Goal: Task Accomplishment & Management: Manage account settings

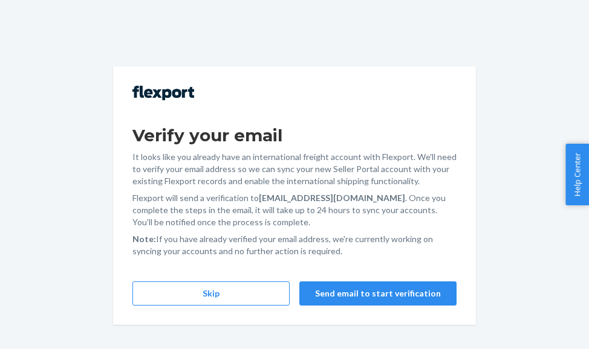
click at [181, 280] on div "Verify your email It looks like you already have an international freight accou…" at bounding box center [294, 195] width 363 height 259
click at [183, 298] on button "Skip" at bounding box center [210, 294] width 157 height 24
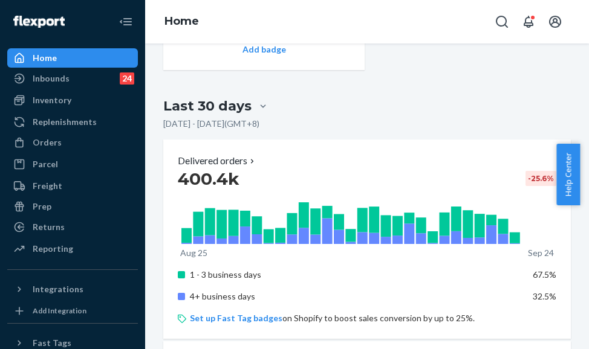
scroll to position [967, 0]
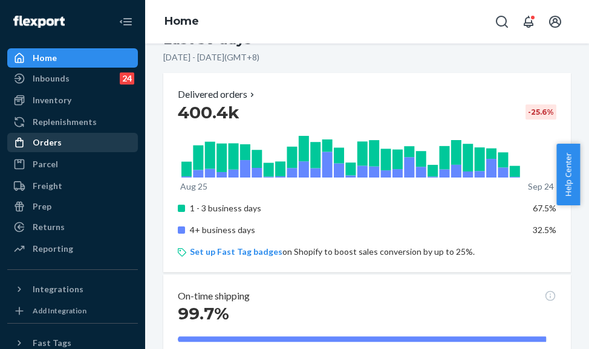
click at [92, 151] on link "Orders" at bounding box center [72, 142] width 131 height 19
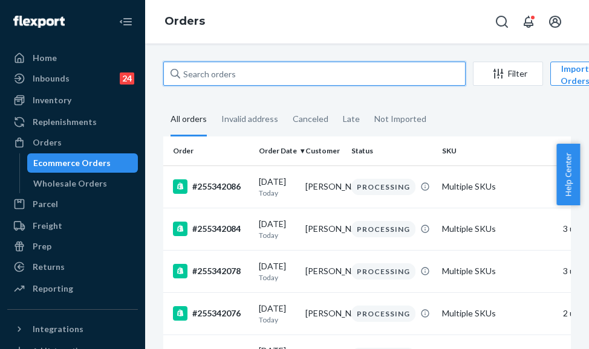
click at [182, 79] on input "text" at bounding box center [314, 74] width 302 height 24
paste input "254034776"
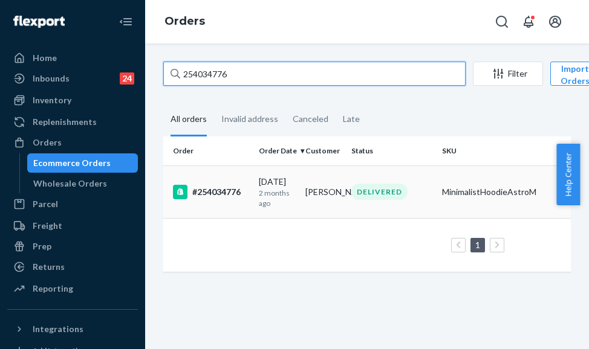
type input "254034776"
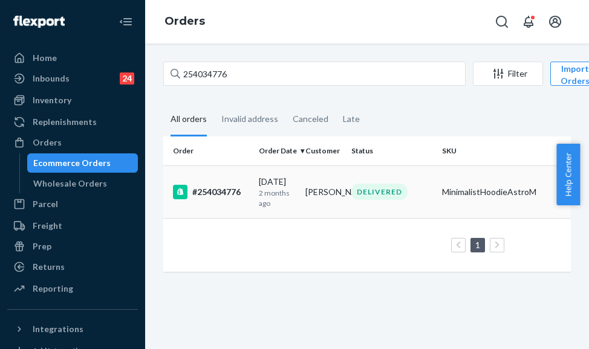
click at [256, 172] on td "07/06/2025 2 months ago" at bounding box center [277, 192] width 47 height 53
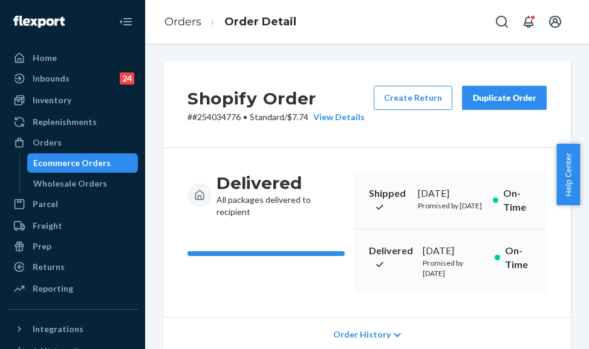
click at [491, 91] on button "Duplicate Order" at bounding box center [504, 98] width 85 height 24
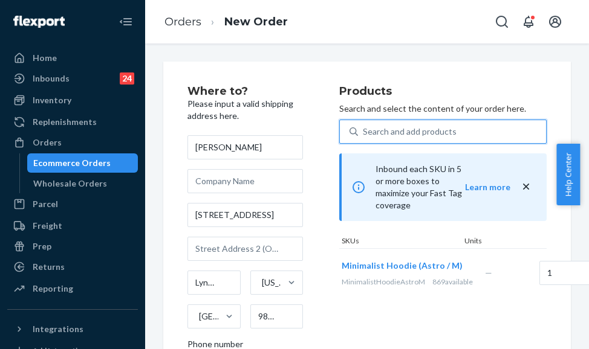
click at [395, 129] on div "Search and add products" at bounding box center [410, 132] width 94 height 12
click at [364, 129] on input "0 results available. Use Up and Down to choose options, press Enter to select t…" at bounding box center [363, 132] width 1 height 12
paste input "Minimalist Hoodie Astro / M"
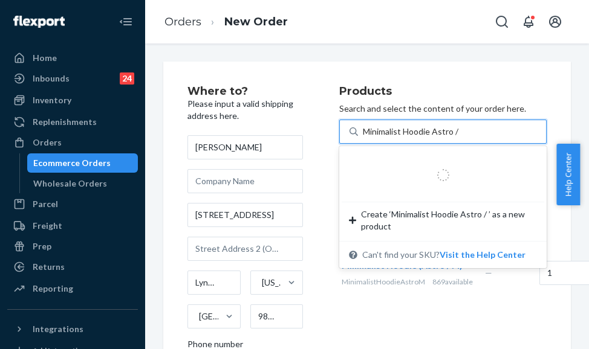
type input "Minimalist Hoodie Astro / S"
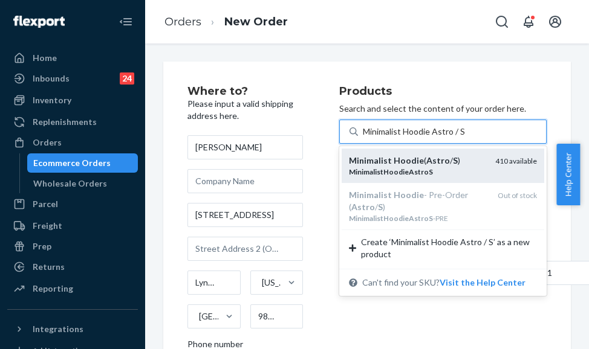
click at [451, 169] on div "MinimalistHoodieAstroS" at bounding box center [417, 172] width 137 height 10
click at [451, 138] on input "Minimalist Hoodie Astro / S" at bounding box center [414, 132] width 102 height 12
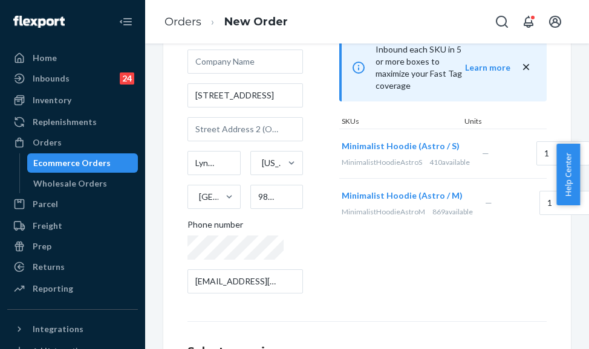
scroll to position [121, 0]
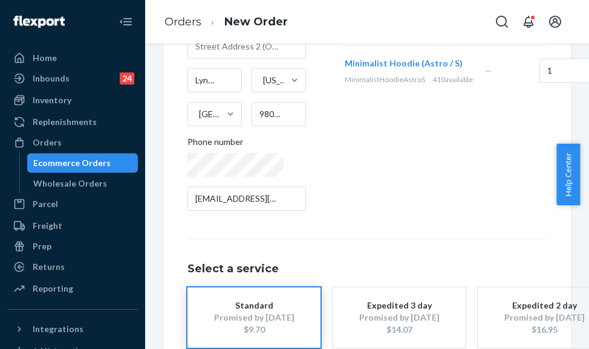
scroll to position [282, 0]
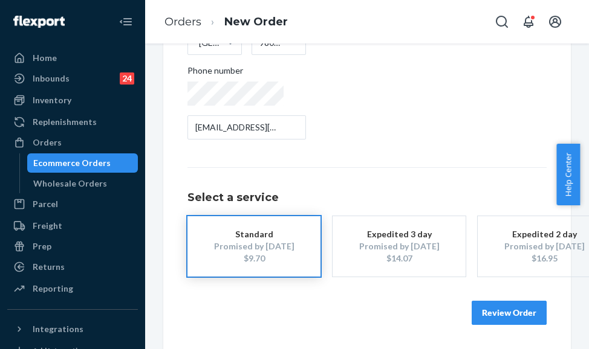
click at [494, 304] on button "Review Order" at bounding box center [508, 313] width 75 height 24
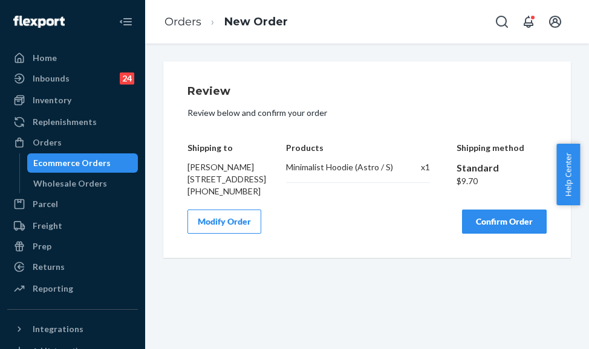
scroll to position [0, 0]
click at [494, 234] on button "Confirm Order" at bounding box center [504, 222] width 85 height 24
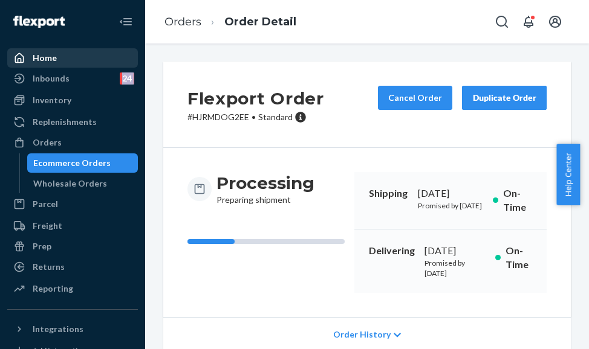
drag, startPoint x: 147, startPoint y: 22, endPoint x: 105, endPoint y: 89, distance: 78.8
click at [118, 70] on div "Home Inbounds 24 Shipping Plans Problems 24 Inventory Products Replenishments O…" at bounding box center [294, 174] width 589 height 349
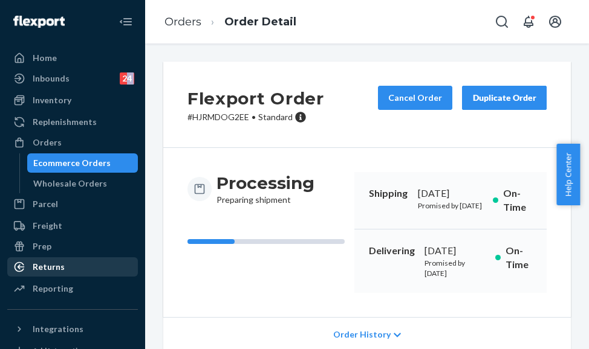
click at [68, 267] on div "Returns" at bounding box center [72, 267] width 128 height 17
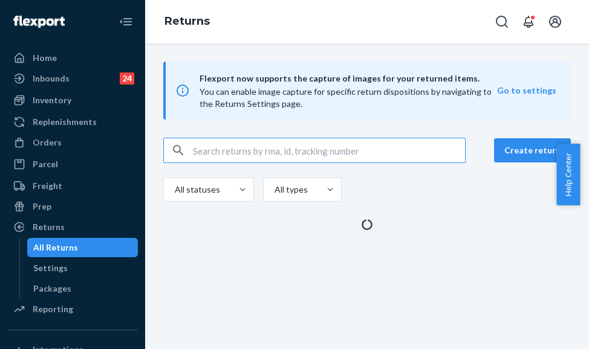
click at [213, 153] on input "text" at bounding box center [329, 150] width 272 height 24
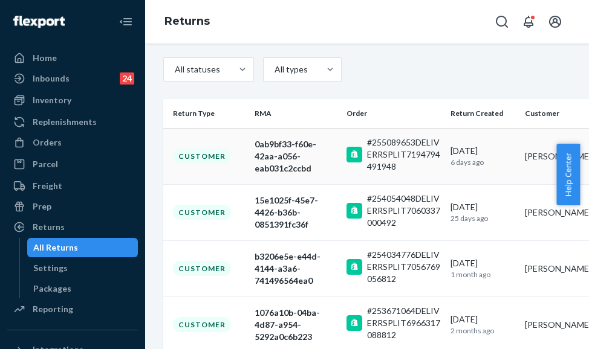
scroll to position [121, 0]
type input "Marisa Stewart"
click at [221, 260] on div "Customer" at bounding box center [202, 267] width 58 height 15
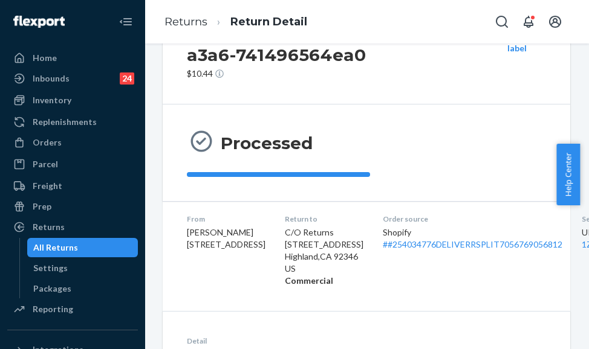
scroll to position [0, 1]
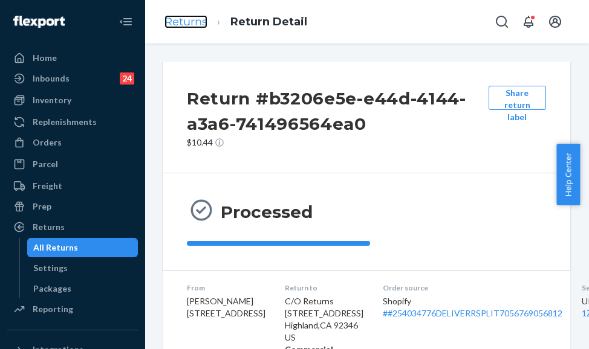
click at [181, 16] on link "Returns" at bounding box center [185, 21] width 43 height 13
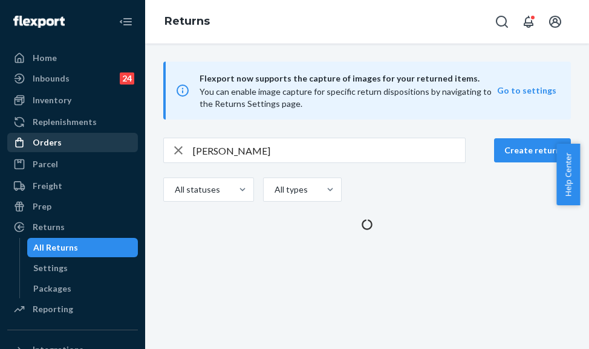
click at [61, 146] on div "Orders" at bounding box center [72, 142] width 128 height 17
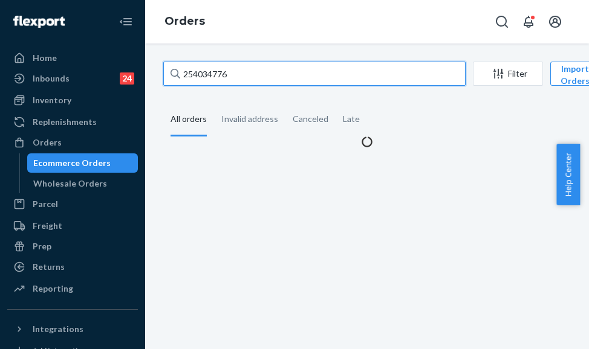
click at [241, 80] on input "254034776" at bounding box center [314, 74] width 302 height 24
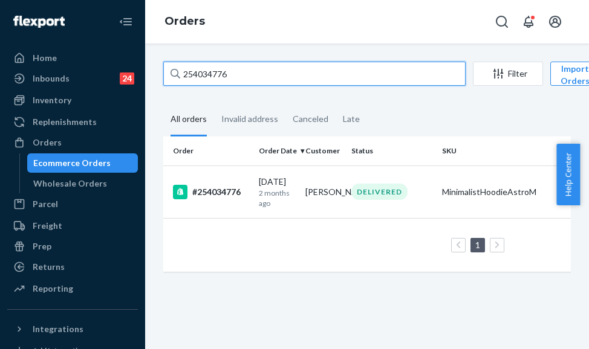
paste input "114764"
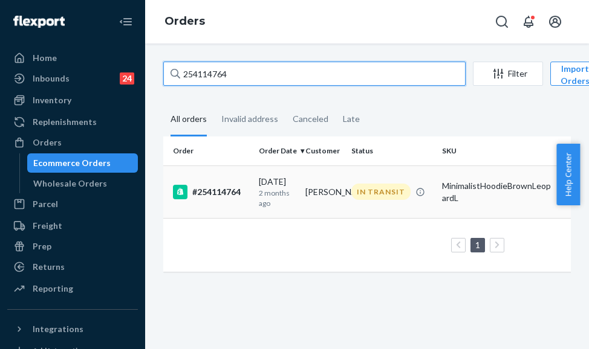
type input "254114764"
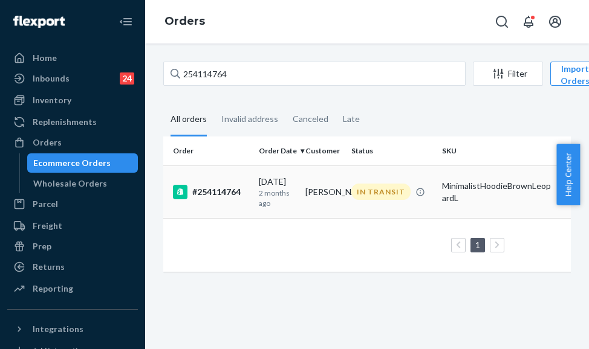
click at [267, 188] on p "2 months ago" at bounding box center [277, 198] width 37 height 21
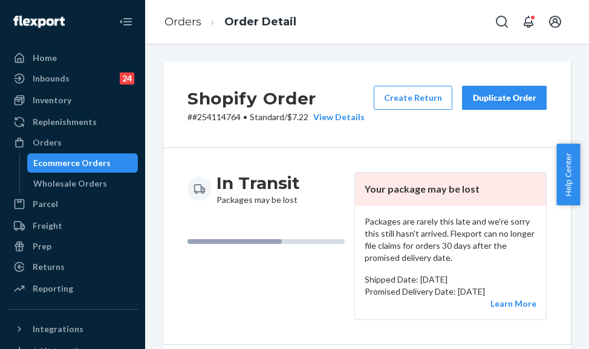
click at [482, 101] on div "Duplicate Order" at bounding box center [504, 98] width 64 height 12
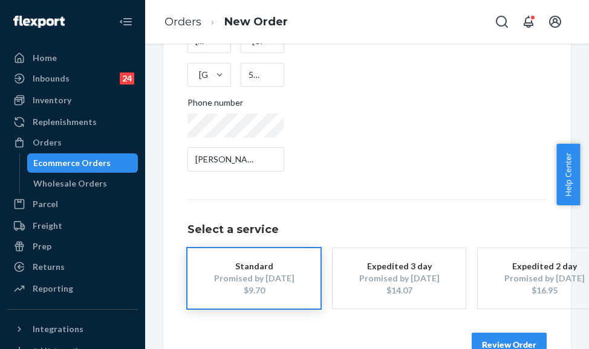
scroll to position [282, 0]
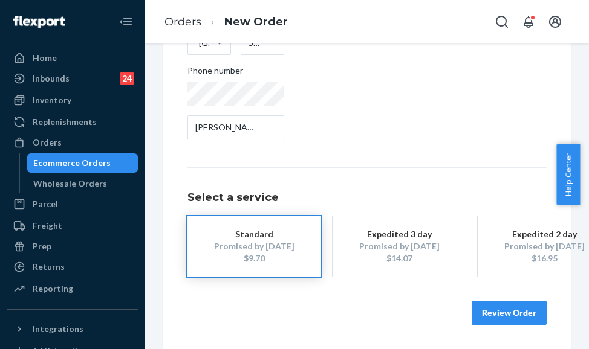
click at [491, 305] on button "Review Order" at bounding box center [508, 313] width 75 height 24
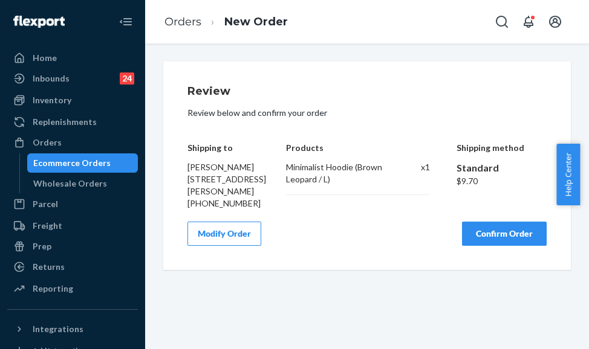
scroll to position [0, 0]
click at [485, 246] on button "Confirm Order" at bounding box center [504, 234] width 85 height 24
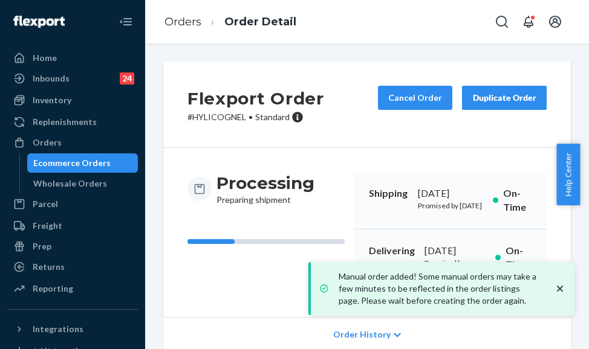
click at [183, 29] on li "Orders" at bounding box center [182, 23] width 37 height 16
click at [185, 24] on link "Orders" at bounding box center [182, 21] width 37 height 13
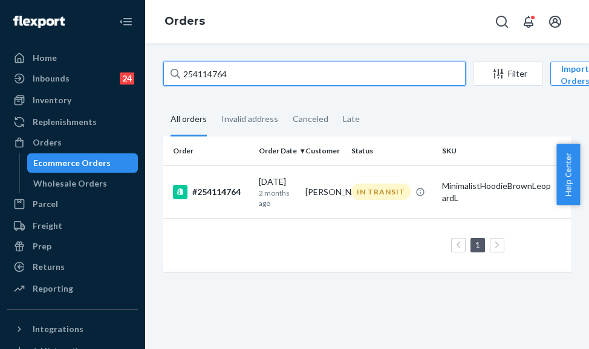
click at [221, 68] on input "254114764" at bounding box center [314, 74] width 302 height 24
paste input "5237655"
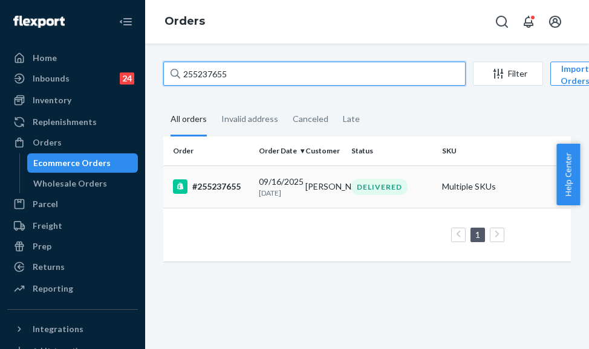
type input "255237655"
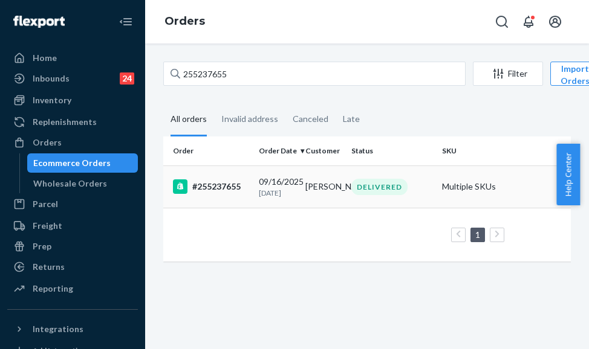
click at [260, 196] on p "8 days ago" at bounding box center [277, 193] width 37 height 10
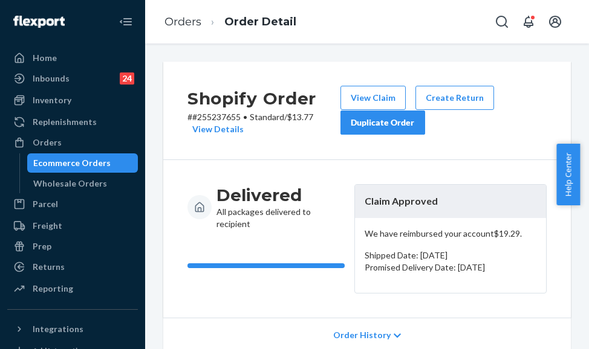
click at [406, 124] on div "Duplicate Order" at bounding box center [383, 123] width 64 height 12
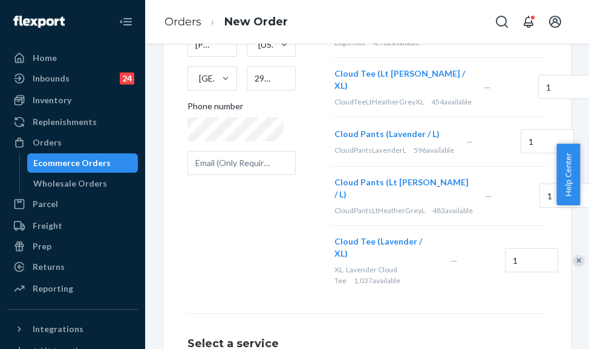
scroll to position [242, 0]
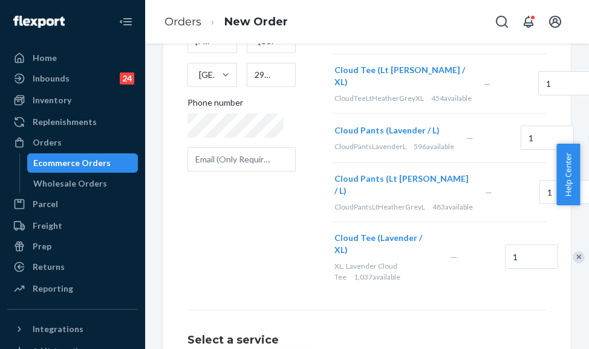
click at [572, 263] on div "Remove Item" at bounding box center [578, 257] width 12 height 12
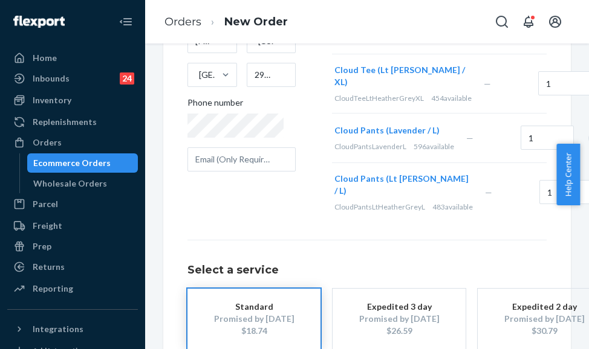
click at [588, 138] on div "Remove Item" at bounding box center [594, 138] width 12 height 12
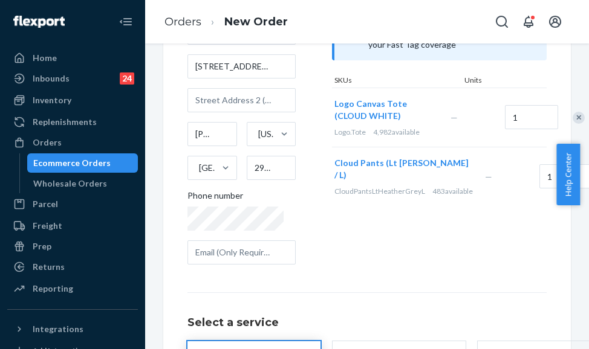
scroll to position [121, 0]
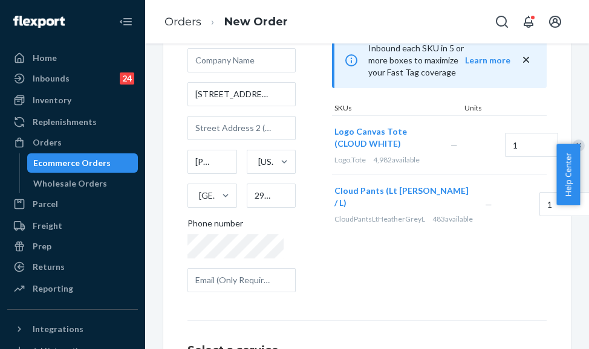
click at [572, 136] on div at bounding box center [572, 145] width 30 height 32
click at [572, 140] on div "Remove Item" at bounding box center [578, 146] width 12 height 12
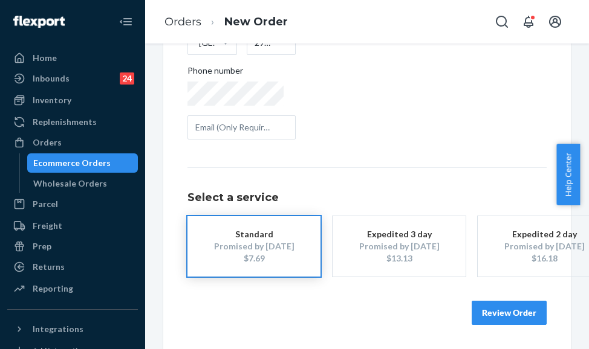
scroll to position [282, 0]
click at [490, 304] on button "Review Order" at bounding box center [508, 313] width 75 height 24
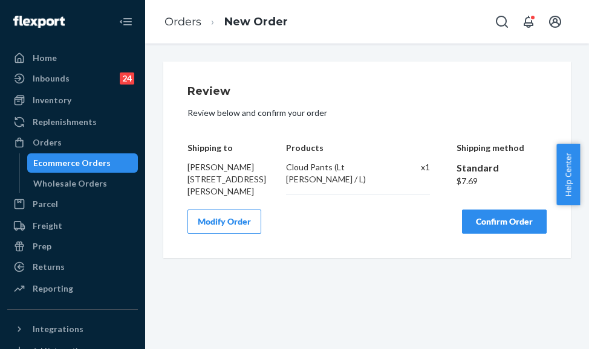
click at [486, 228] on button "Confirm Order" at bounding box center [504, 222] width 85 height 24
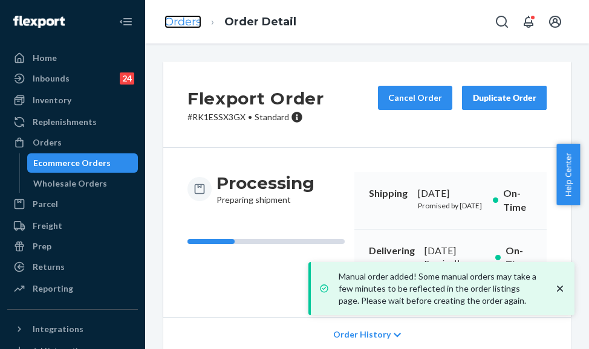
click at [176, 20] on link "Orders" at bounding box center [182, 21] width 37 height 13
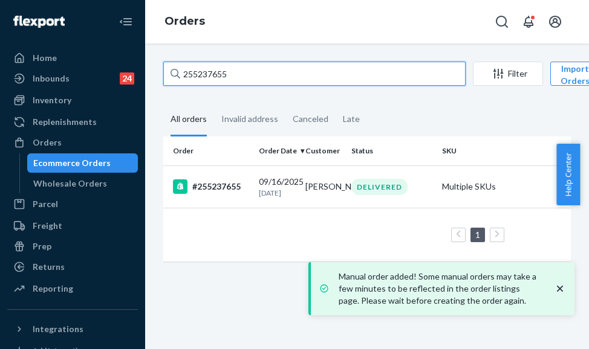
click at [206, 79] on input "255237655" at bounding box center [314, 74] width 302 height 24
paste input "4795466"
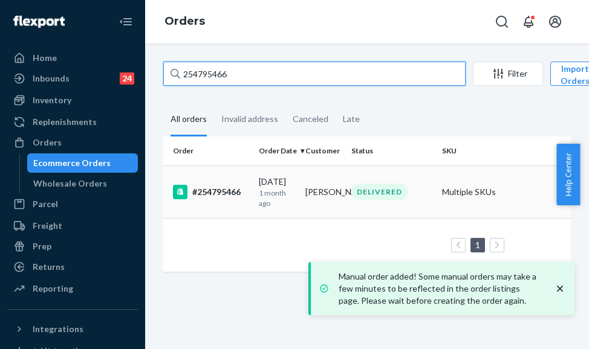
type input "254795466"
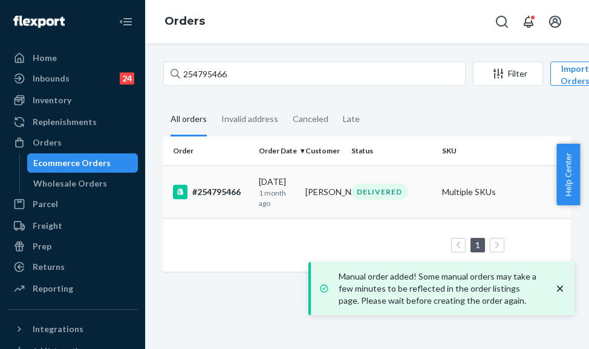
click at [238, 194] on div "#254795466" at bounding box center [211, 192] width 76 height 15
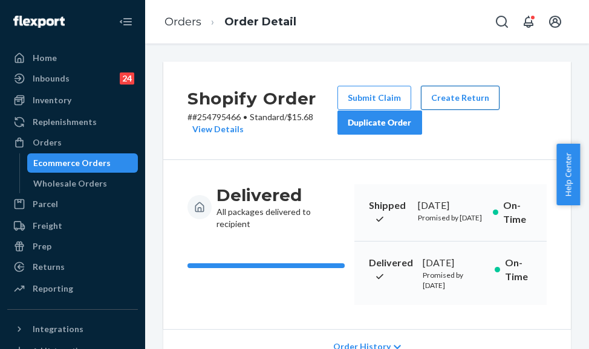
click at [459, 92] on button "Create Return" at bounding box center [460, 98] width 79 height 24
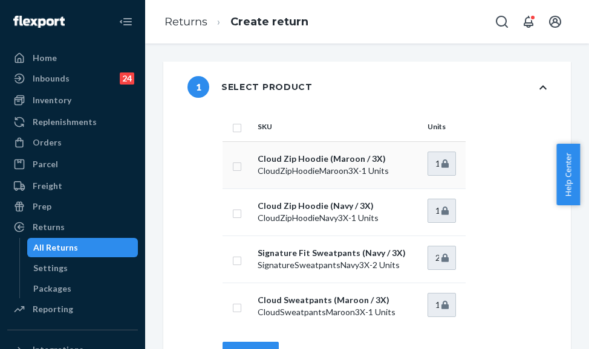
click at [247, 169] on td at bounding box center [237, 164] width 30 height 47
click at [240, 167] on input "checkbox" at bounding box center [237, 165] width 10 height 13
checkbox input "true"
click at [237, 216] on input "checkbox" at bounding box center [237, 212] width 10 height 13
checkbox input "true"
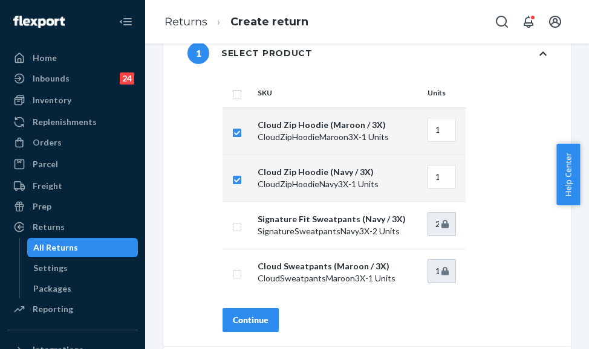
scroll to position [60, 0]
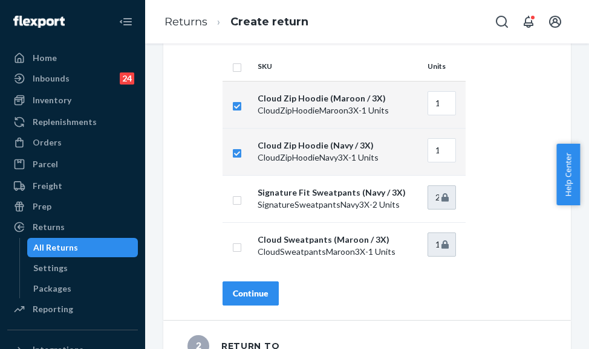
click at [267, 289] on div "Continue" at bounding box center [251, 294] width 36 height 12
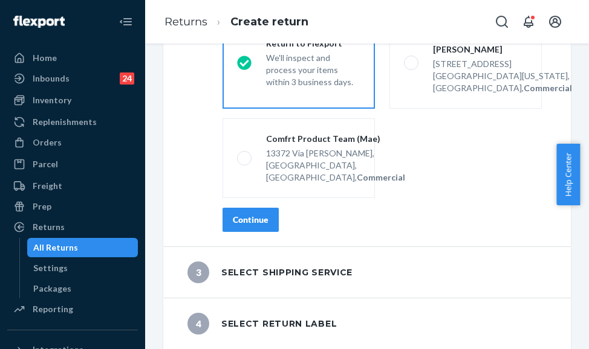
scroll to position [158, 0]
click at [268, 228] on button "Continue" at bounding box center [250, 220] width 56 height 24
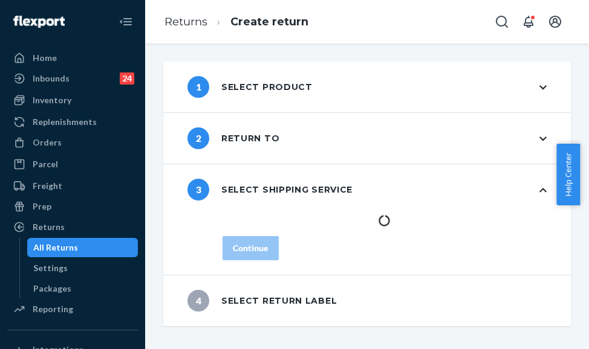
scroll to position [0, 0]
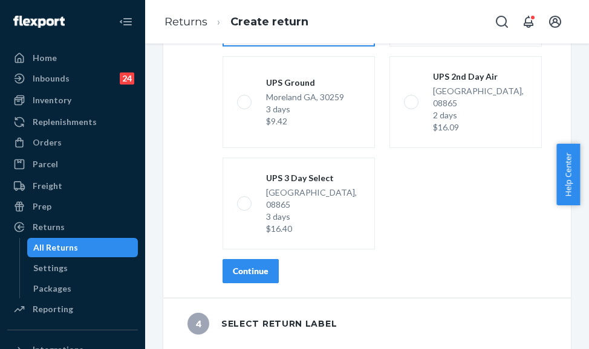
click at [257, 270] on div "Continue" at bounding box center [251, 271] width 36 height 12
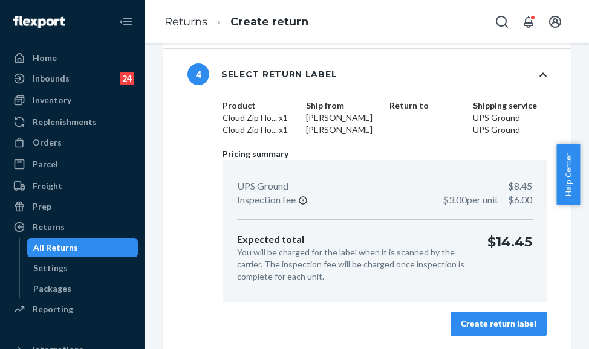
click at [521, 338] on div "Product Cloud Zip Ho... x1 Cloud Zip Ho... x1 Ship from Carleigh Baldwin Carlei…" at bounding box center [384, 225] width 372 height 251
click at [519, 321] on div "Create return label" at bounding box center [499, 324] width 76 height 12
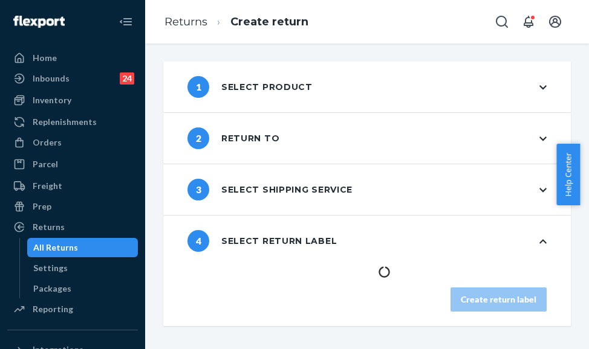
scroll to position [0, 0]
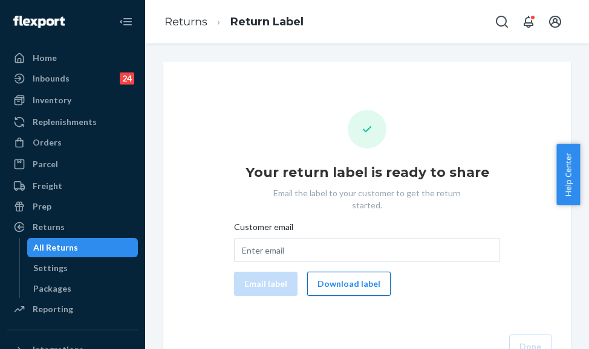
click at [344, 274] on button "Download label" at bounding box center [348, 284] width 83 height 24
click at [84, 140] on div "Orders" at bounding box center [72, 142] width 128 height 17
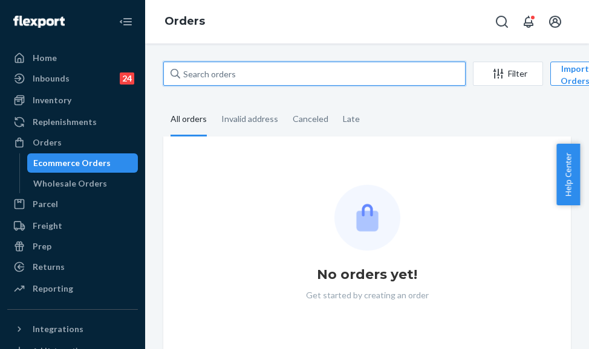
click at [219, 78] on input "text" at bounding box center [314, 74] width 302 height 24
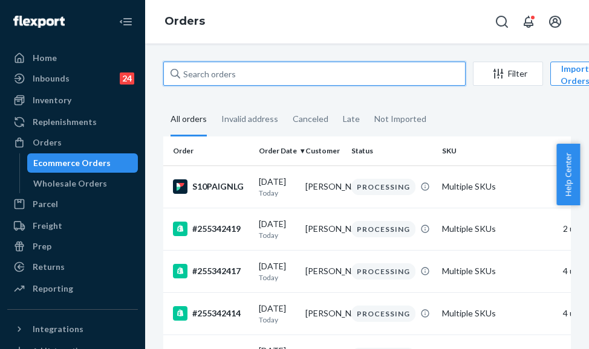
paste input "254573658"
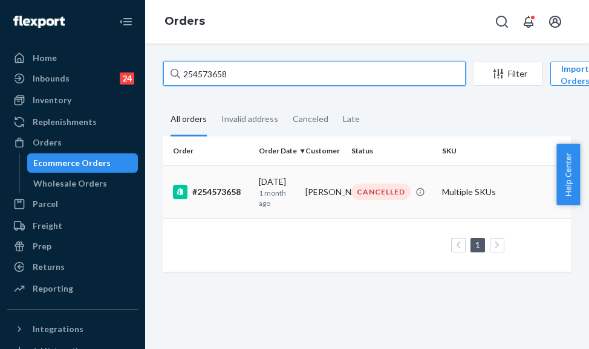
type input "254573658"
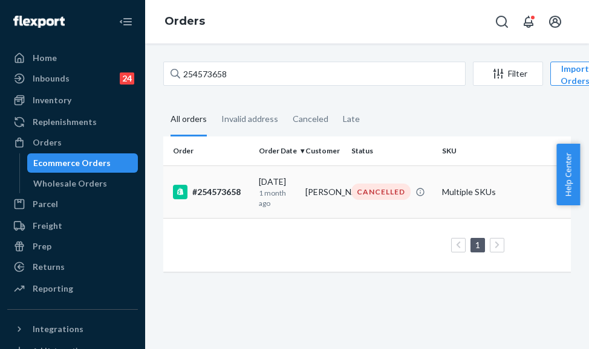
click at [258, 199] on td "[DATE] [DATE]" at bounding box center [277, 192] width 47 height 53
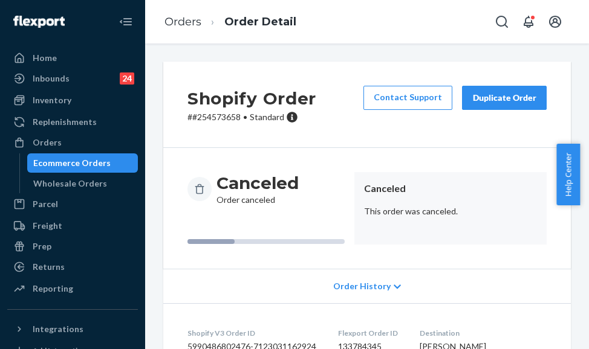
click at [509, 102] on div "Duplicate Order" at bounding box center [504, 98] width 64 height 12
click at [178, 22] on link "Orders" at bounding box center [182, 21] width 37 height 13
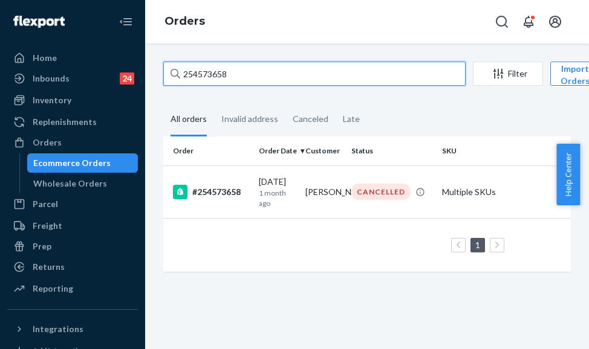
drag, startPoint x: 225, startPoint y: 70, endPoint x: 172, endPoint y: 55, distance: 54.7
click at [175, 59] on div "254573658 Filter Import Orders Create order Ecommerce order Removal order All o…" at bounding box center [367, 197] width 444 height 306
paste input "947550"
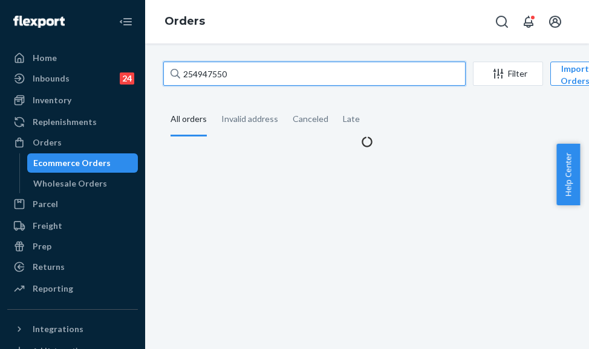
type input "254947550"
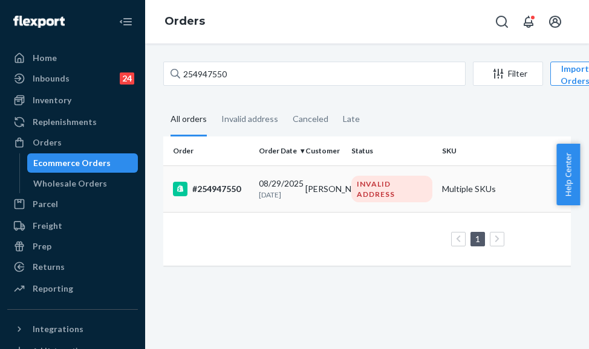
click at [242, 196] on div "#254947550" at bounding box center [211, 189] width 76 height 15
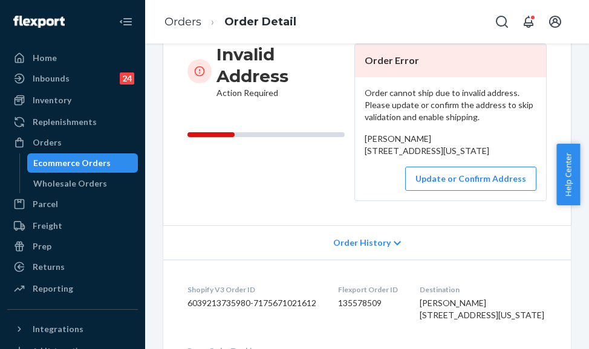
scroll to position [181, 0]
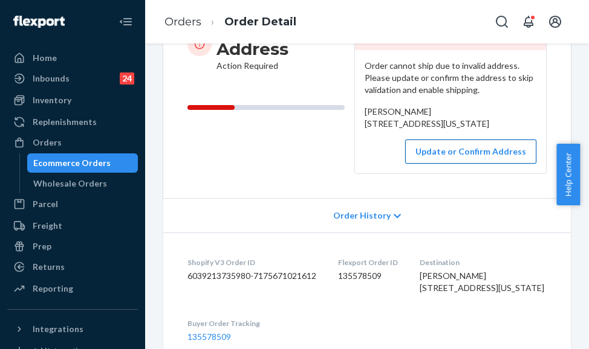
click at [485, 164] on button "Update or Confirm Address" at bounding box center [470, 152] width 131 height 24
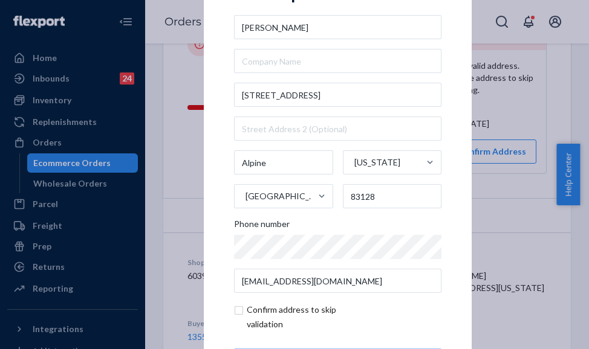
scroll to position [54, 0]
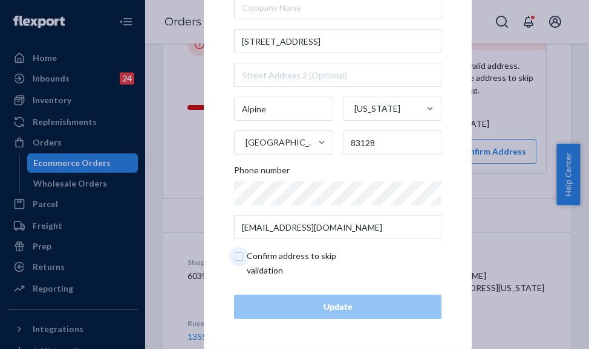
click at [234, 258] on input "checkbox" at bounding box center [304, 263] width 140 height 29
checkbox input "true"
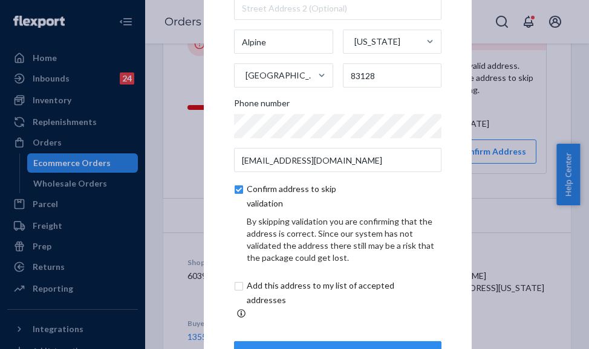
scroll to position [105, 0]
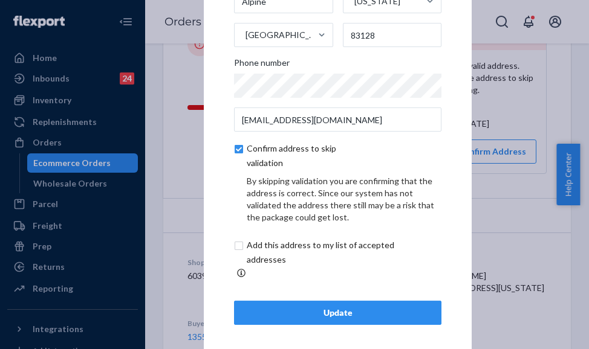
click at [380, 309] on div "Update" at bounding box center [337, 313] width 187 height 12
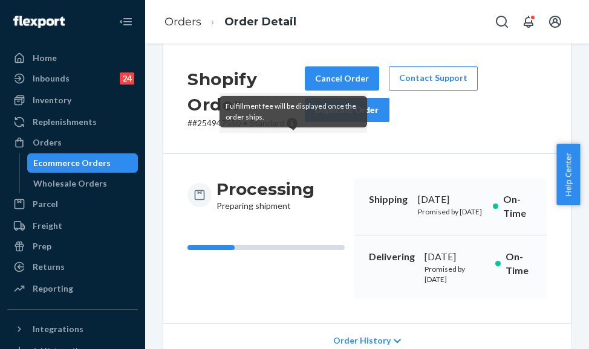
scroll to position [0, 0]
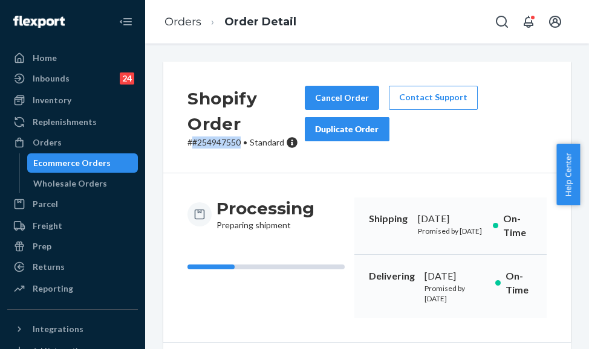
drag, startPoint x: 192, startPoint y: 144, endPoint x: 239, endPoint y: 146, distance: 47.2
click at [239, 146] on p "# #254947550 • Standard" at bounding box center [245, 143] width 117 height 12
copy p "#254947550"
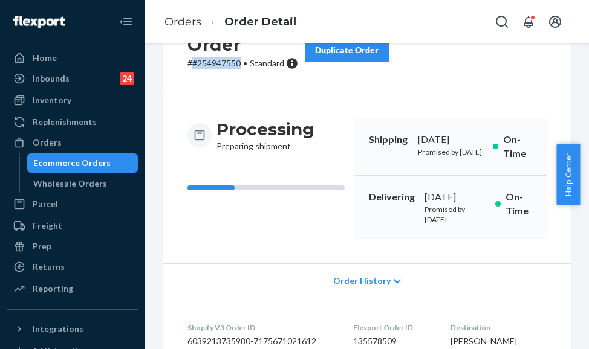
scroll to position [121, 0]
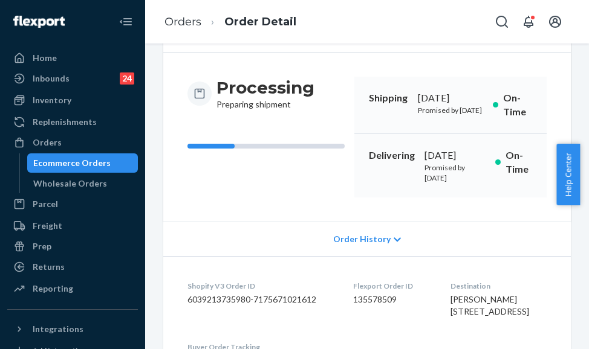
drag, startPoint x: 351, startPoint y: 185, endPoint x: 446, endPoint y: 206, distance: 97.8
click at [446, 198] on div "Delivering [DATE] Promised by [DATE] On-Time" at bounding box center [450, 165] width 192 height 63
copy div "Delivering [DATE]"
click at [166, 12] on ol "Orders Order Detail" at bounding box center [230, 22] width 151 height 36
click at [170, 28] on li "Orders" at bounding box center [182, 23] width 37 height 16
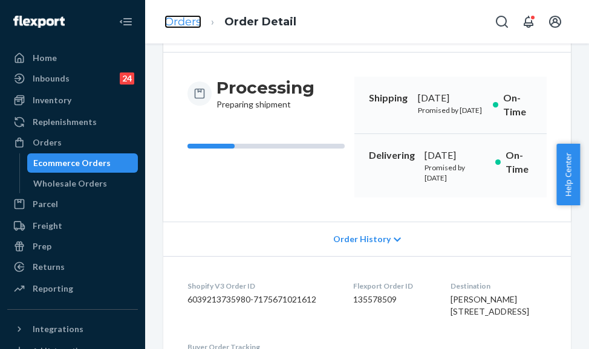
click at [175, 27] on link "Orders" at bounding box center [182, 21] width 37 height 13
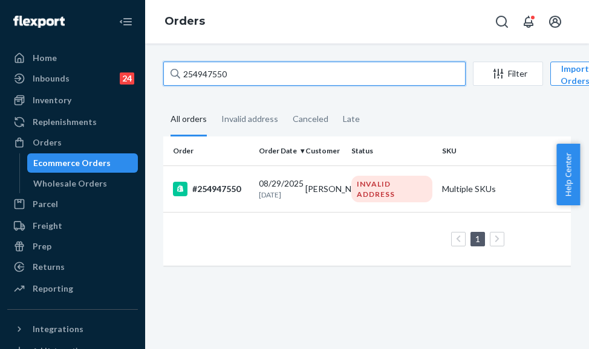
drag, startPoint x: 239, startPoint y: 68, endPoint x: 181, endPoint y: 70, distance: 57.4
click at [183, 70] on input "254947550" at bounding box center [314, 74] width 302 height 24
paste input "5210161"
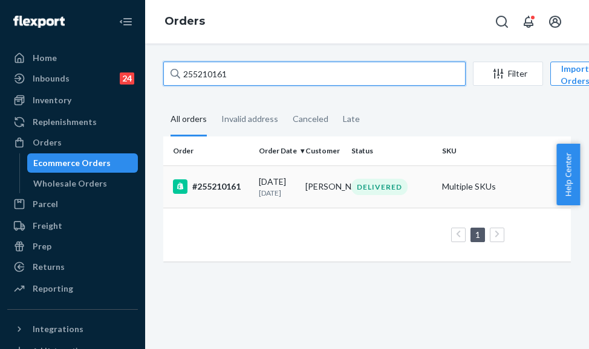
type input "255210161"
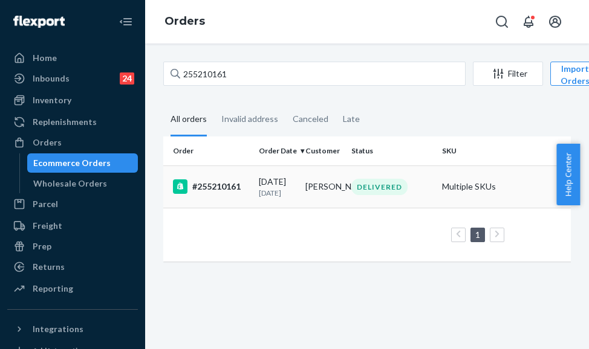
click at [253, 188] on td "#255210161" at bounding box center [208, 187] width 91 height 42
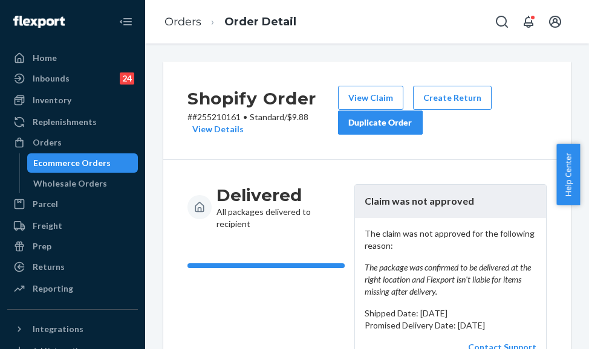
click at [387, 124] on div "Duplicate Order" at bounding box center [380, 123] width 64 height 12
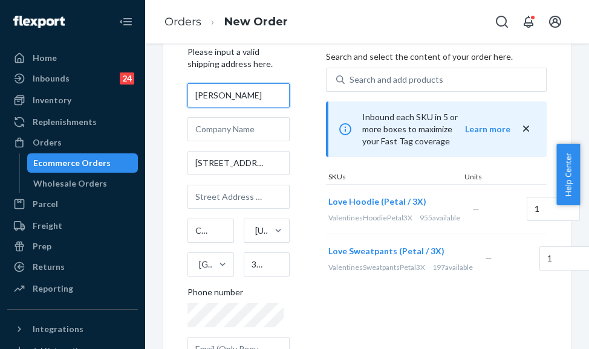
scroll to position [270, 0]
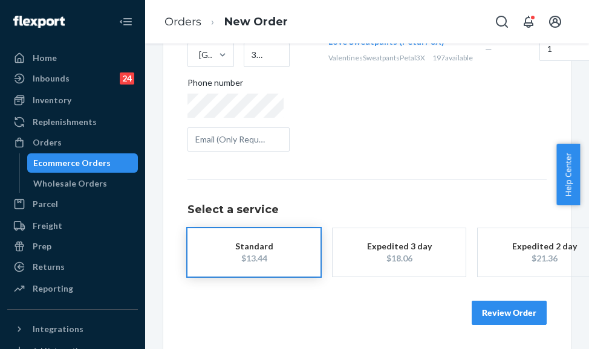
click at [481, 301] on button "Review Order" at bounding box center [508, 313] width 75 height 24
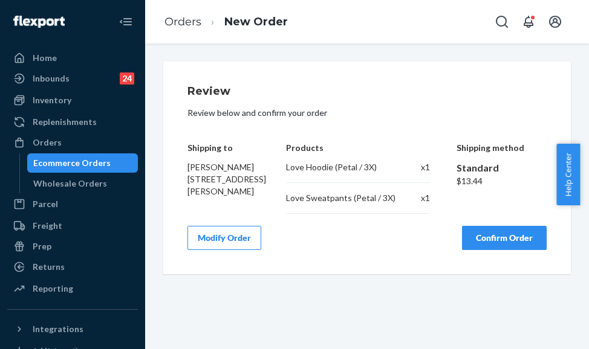
drag, startPoint x: 476, startPoint y: 230, endPoint x: 482, endPoint y: 252, distance: 22.4
click at [476, 232] on div "Review Review below and confirm your order Shipping to Brooke Braden 2460 Broad…" at bounding box center [366, 168] width 359 height 164
click at [482, 250] on button "Confirm Order" at bounding box center [504, 238] width 85 height 24
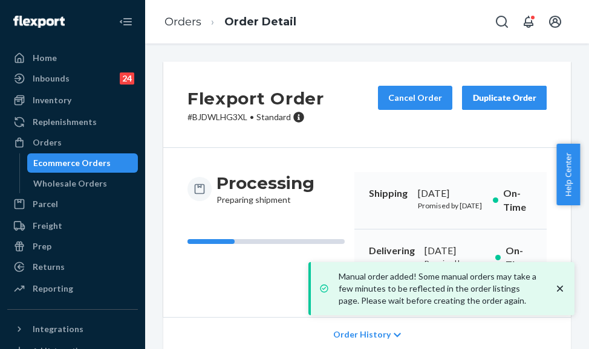
click at [163, 22] on ol "Orders Order Detail" at bounding box center [230, 22] width 151 height 36
click at [178, 24] on link "Orders" at bounding box center [182, 21] width 37 height 13
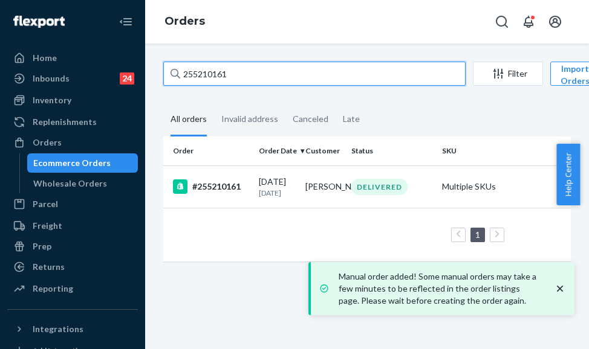
click at [207, 68] on input "255210161" at bounding box center [314, 74] width 302 height 24
paste input "240"
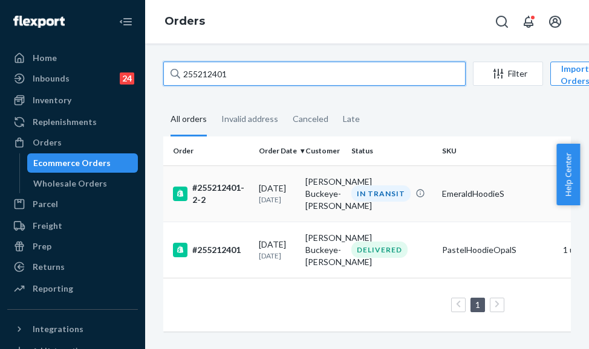
type input "255212401"
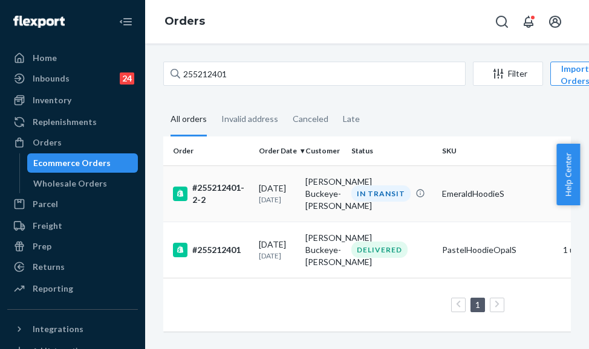
click at [231, 208] on td "#255212401-2-2" at bounding box center [208, 194] width 91 height 56
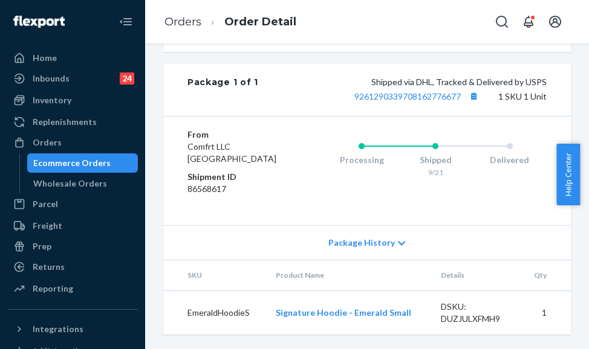
scroll to position [544, 0]
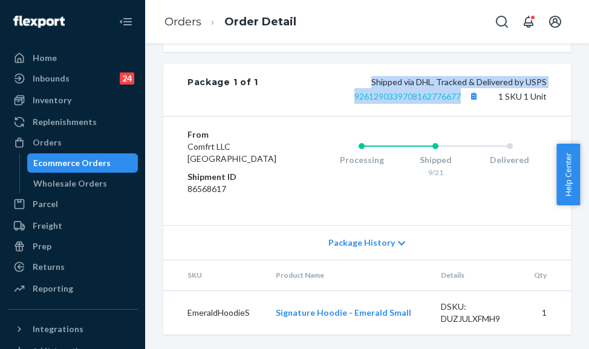
drag, startPoint x: 357, startPoint y: 94, endPoint x: 450, endPoint y: 109, distance: 94.4
click at [450, 104] on div "Shipped via DHL, Tracked & Delivered by USPS 9261290339708162776677 1 SKU 1 Unit" at bounding box center [402, 90] width 288 height 28
copy span "Shipped via DHL, Tracked & Delivered by USPS 9261290339708162776677"
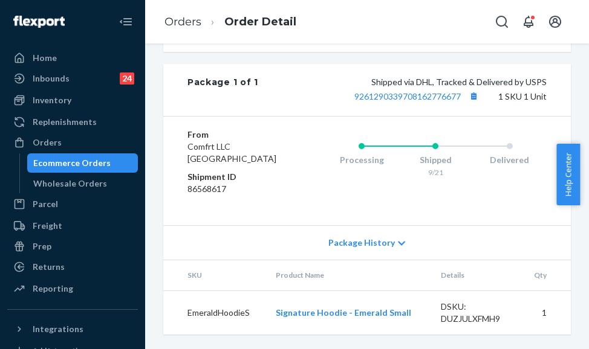
click at [190, 13] on ol "Orders Order Detail" at bounding box center [230, 22] width 151 height 36
click at [189, 20] on link "Orders" at bounding box center [182, 21] width 37 height 13
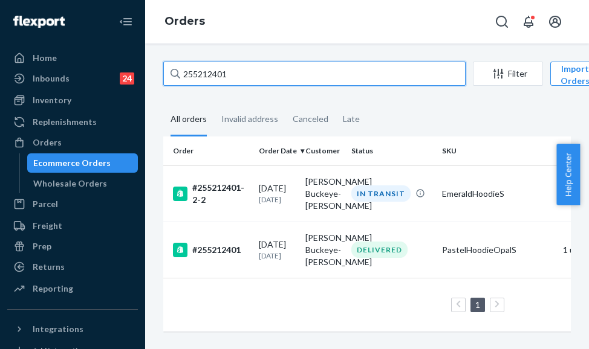
drag, startPoint x: 249, startPoint y: 75, endPoint x: 146, endPoint y: 75, distance: 103.3
click at [146, 75] on div "255212401 Filter Import Orders Create order Ecommerce order Removal order All o…" at bounding box center [367, 197] width 444 height 306
paste input "Danielle Laurenti"
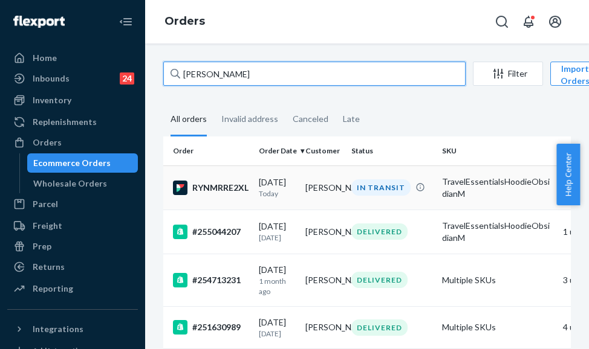
type input "Danielle Laurenti"
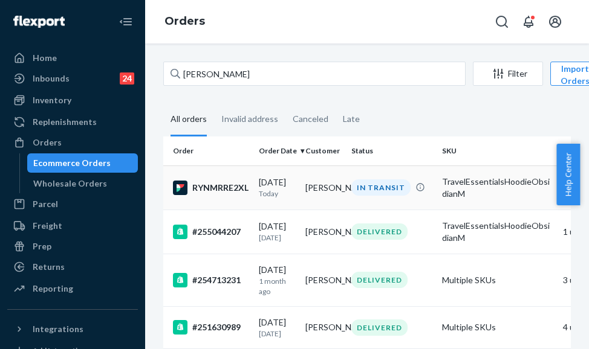
click at [236, 196] on td "RYNMRRE2XL" at bounding box center [208, 188] width 91 height 44
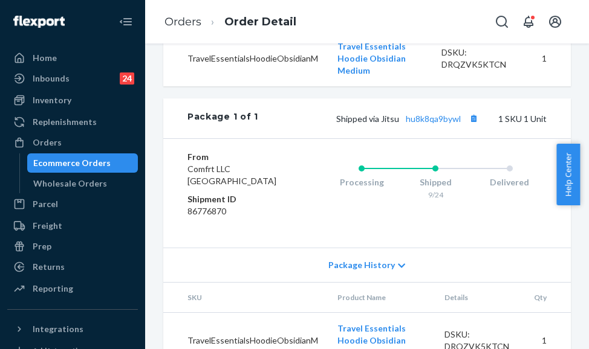
scroll to position [483, 0]
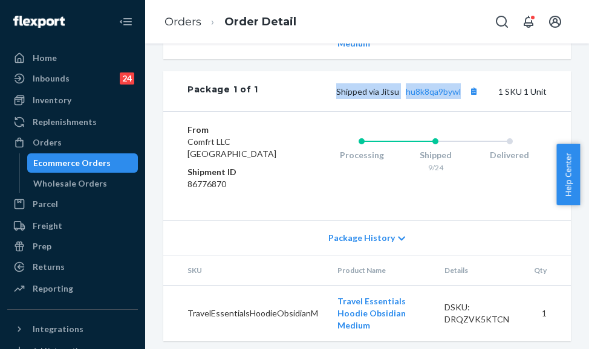
drag, startPoint x: 326, startPoint y: 173, endPoint x: 452, endPoint y: 178, distance: 126.4
click at [452, 99] on div "Shipped via Jitsu hu8k8qa9bywl 1 SKU 1 Unit" at bounding box center [402, 91] width 288 height 16
copy span "Shipped via Jitsu hu8k8qa9bywl"
click at [189, 19] on link "Orders" at bounding box center [182, 21] width 37 height 13
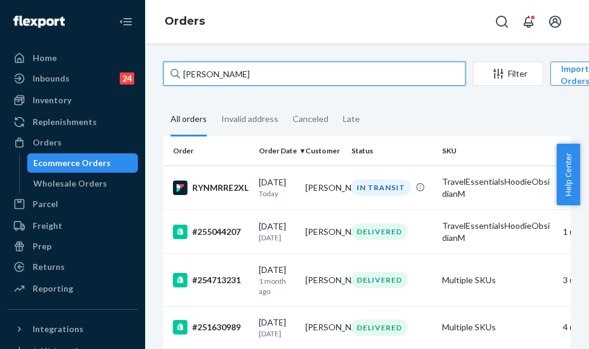
click at [221, 74] on input "Danielle Laurenti" at bounding box center [314, 74] width 302 height 24
paste input "255278851"
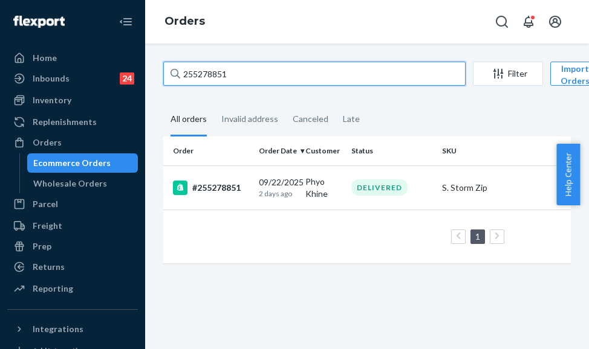
type input "255278851"
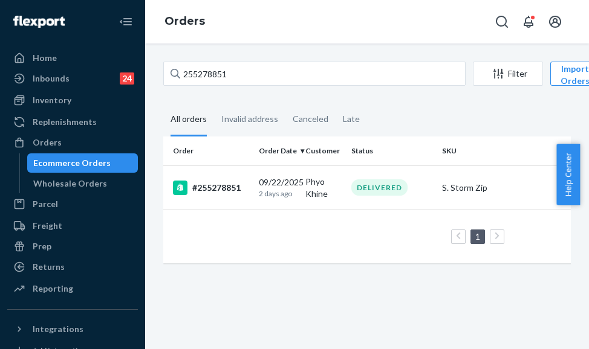
click at [251, 192] on td "#255278851" at bounding box center [208, 188] width 91 height 44
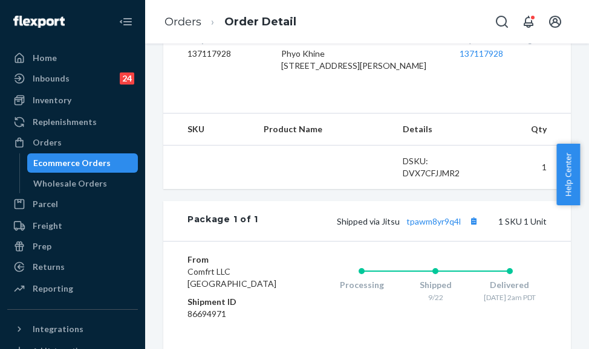
scroll to position [423, 0]
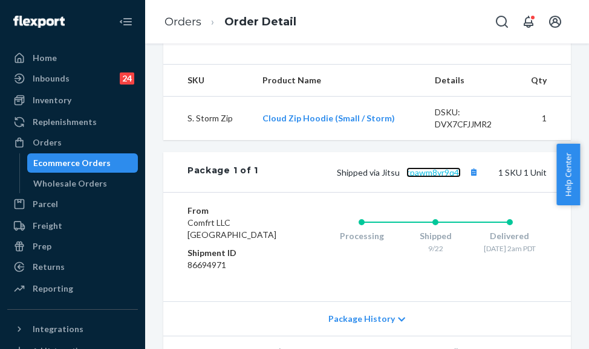
click at [420, 178] on link "tpawm8yr9q4l" at bounding box center [433, 172] width 54 height 10
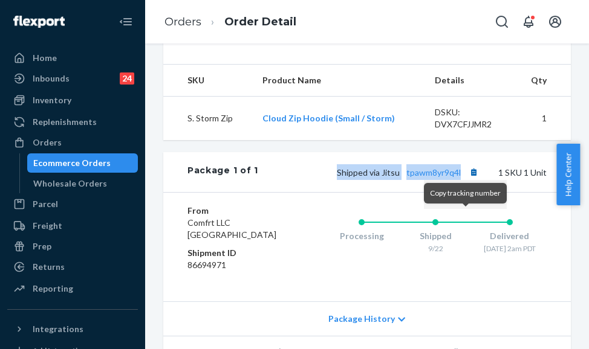
drag, startPoint x: 325, startPoint y: 219, endPoint x: 462, endPoint y: 221, distance: 136.6
click at [462, 180] on div "Shipped via Jitsu tpawm8yr9q4l 1 SKU 1 Unit" at bounding box center [402, 172] width 288 height 16
copy span "Shipped via Jitsu tpawm8yr9q4l"
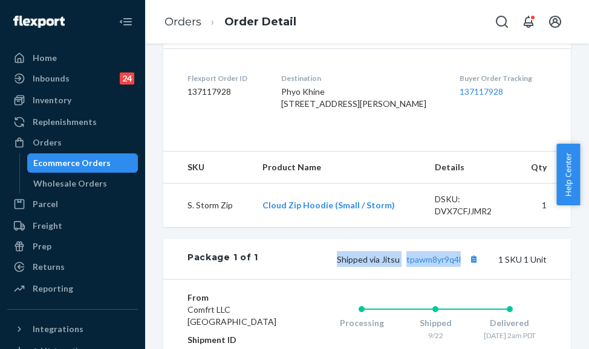
scroll to position [363, 0]
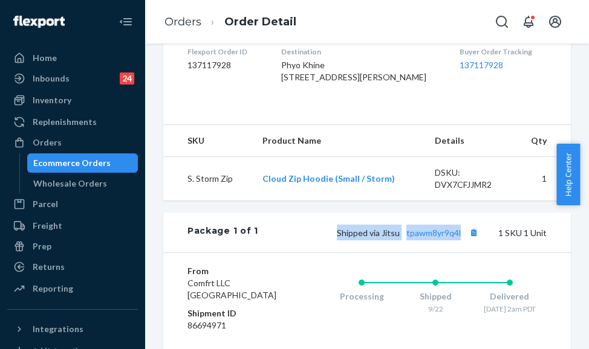
drag, startPoint x: 293, startPoint y: 102, endPoint x: 354, endPoint y: 128, distance: 66.3
click at [354, 112] on dl "Flexport Order ID 137117928 Destination Phyo Khine 2801 Alton Pkwy Apt 406 Irvi…" at bounding box center [366, 67] width 407 height 91
copy span "2801 Alton Pkwy Apt 406 Irvine, CA 92606-2191 US"
click at [184, 24] on link "Orders" at bounding box center [182, 21] width 37 height 13
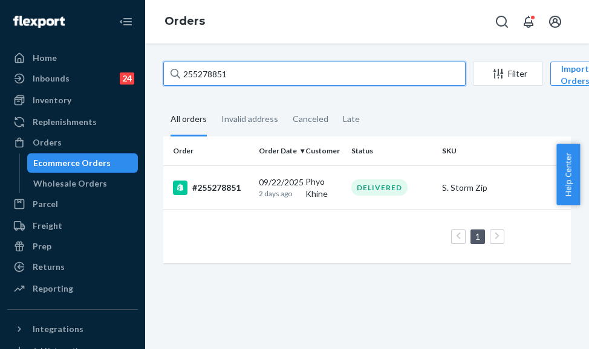
drag, startPoint x: 255, startPoint y: 68, endPoint x: 188, endPoint y: 79, distance: 68.0
click at [188, 79] on input "255278851" at bounding box center [314, 74] width 302 height 24
click at [184, 80] on input "255278851" at bounding box center [314, 74] width 302 height 24
click at [238, 73] on input "255278851" at bounding box center [314, 74] width 302 height 24
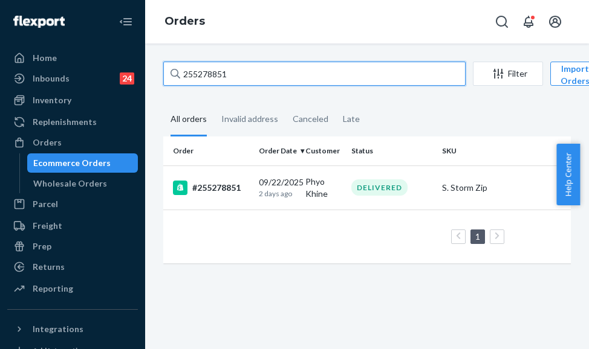
paste input "13577"
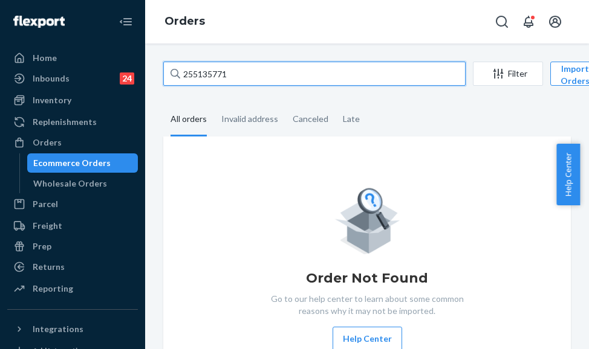
type input "255135771"
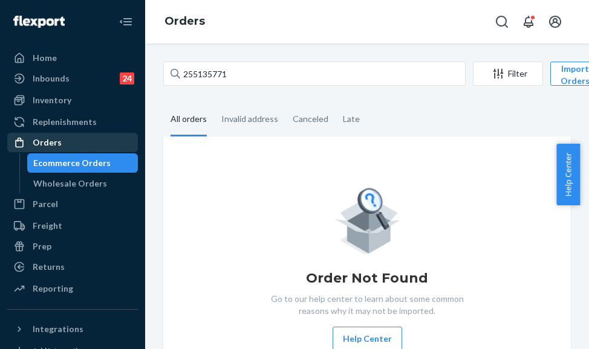
click at [63, 146] on div "Orders" at bounding box center [72, 142] width 128 height 17
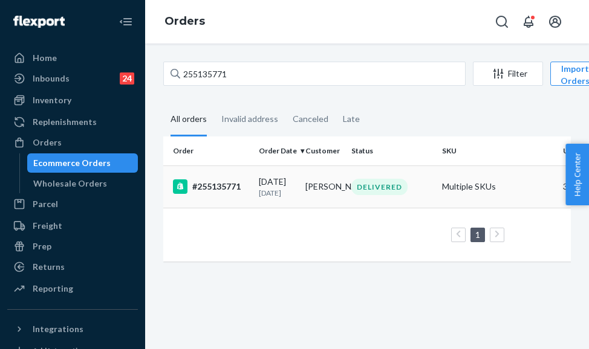
type input "255135771"
click at [241, 182] on td "#255135771" at bounding box center [208, 187] width 91 height 42
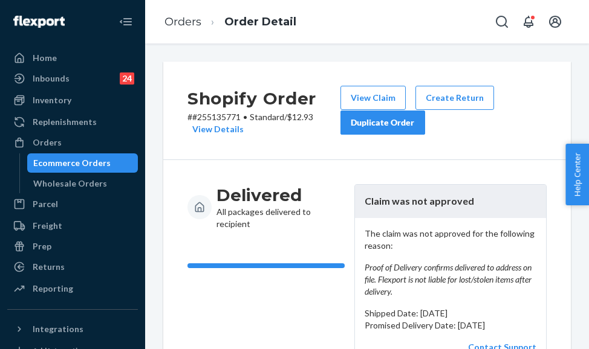
click at [387, 128] on div "Duplicate Order" at bounding box center [383, 123] width 64 height 12
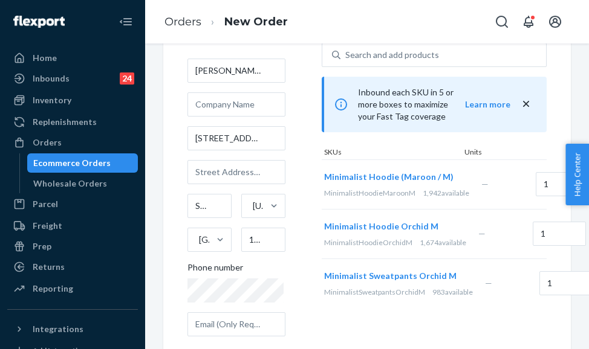
scroll to position [282, 0]
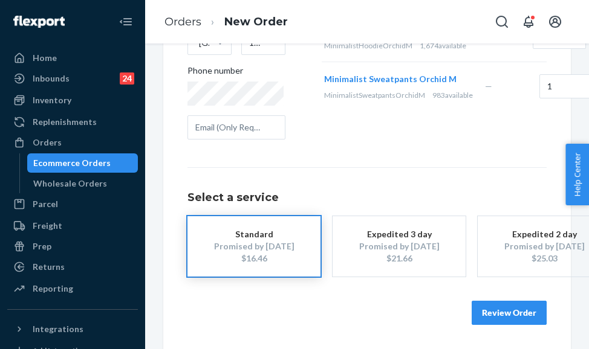
click at [483, 304] on button "Review Order" at bounding box center [508, 313] width 75 height 24
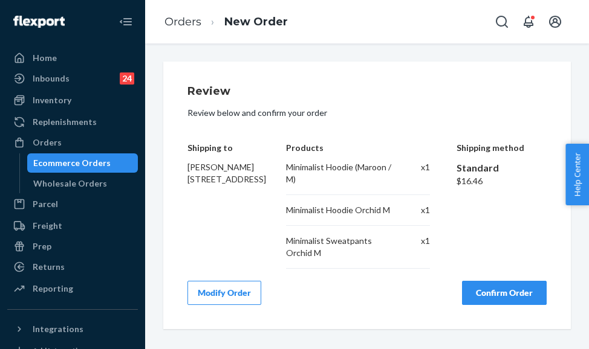
click at [488, 276] on div "Review Review below and confirm your order Shipping to Tara Lucas 396 Hommelvil…" at bounding box center [366, 195] width 359 height 219
click at [481, 300] on button "Confirm Order" at bounding box center [504, 293] width 85 height 24
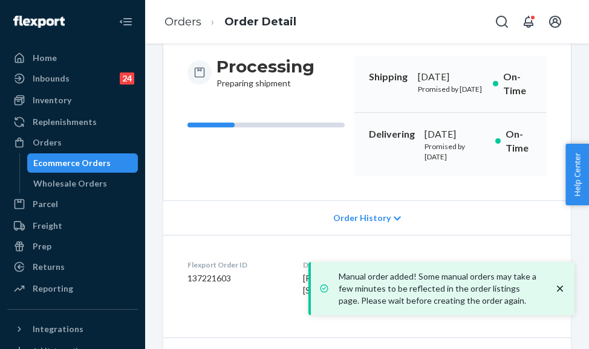
scroll to position [121, 0]
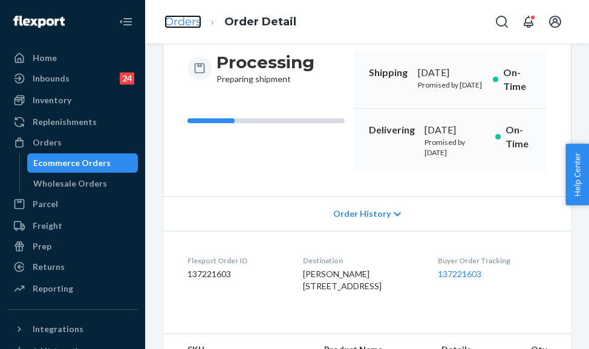
click at [175, 25] on link "Orders" at bounding box center [182, 21] width 37 height 13
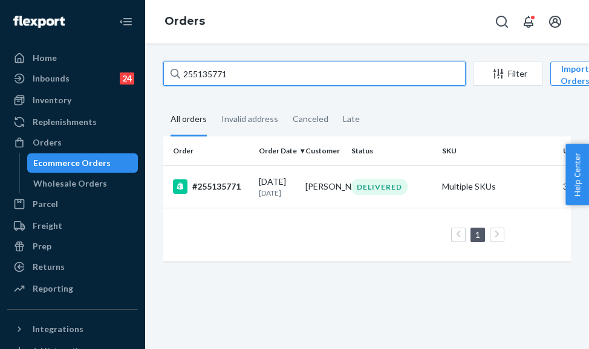
click at [217, 77] on input "255135771" at bounding box center [314, 74] width 302 height 24
paste input "4828387"
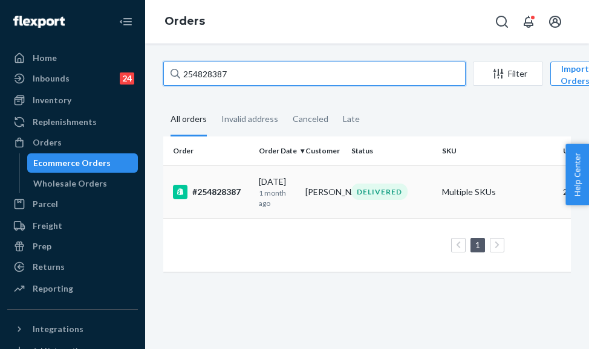
type input "254828387"
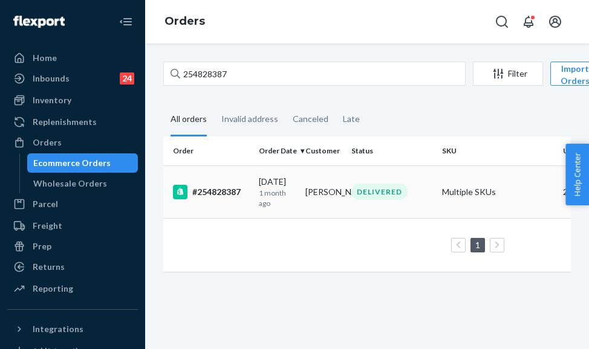
click at [262, 201] on p "1 month ago" at bounding box center [277, 198] width 37 height 21
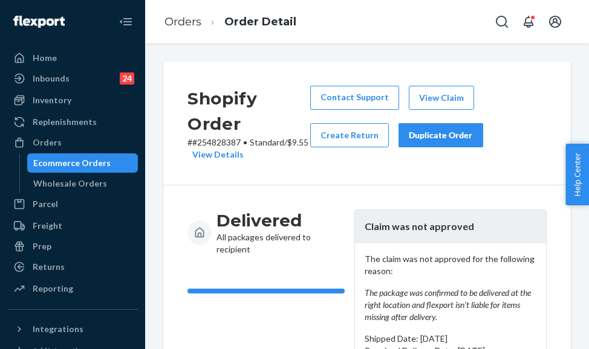
click at [438, 132] on div "Duplicate Order" at bounding box center [441, 135] width 64 height 12
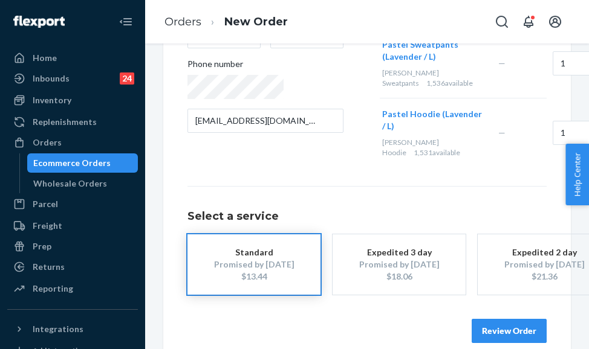
scroll to position [282, 0]
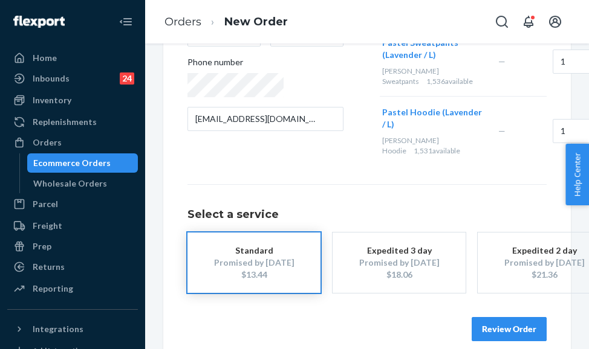
click at [490, 317] on button "Review Order" at bounding box center [508, 329] width 75 height 24
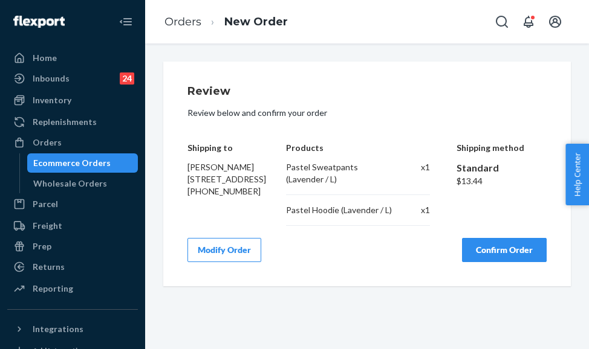
scroll to position [0, 0]
click at [479, 262] on button "Confirm Order" at bounding box center [504, 250] width 85 height 24
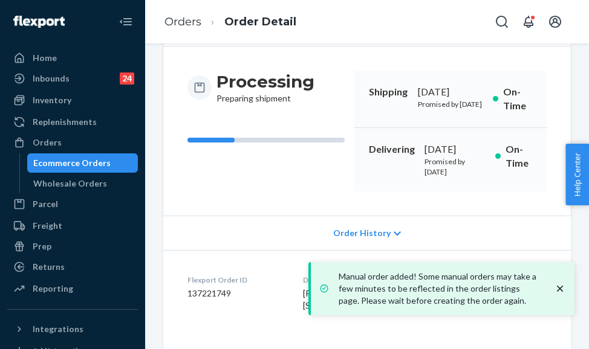
scroll to position [121, 0]
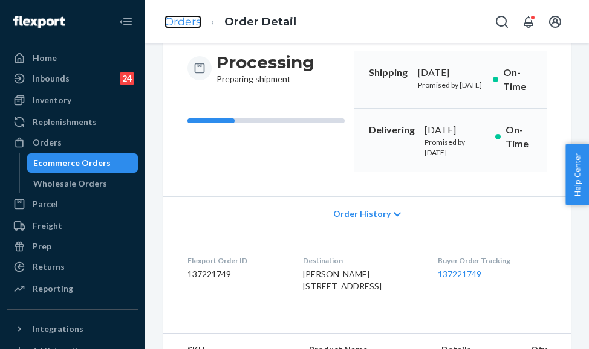
click at [182, 18] on link "Orders" at bounding box center [182, 21] width 37 height 13
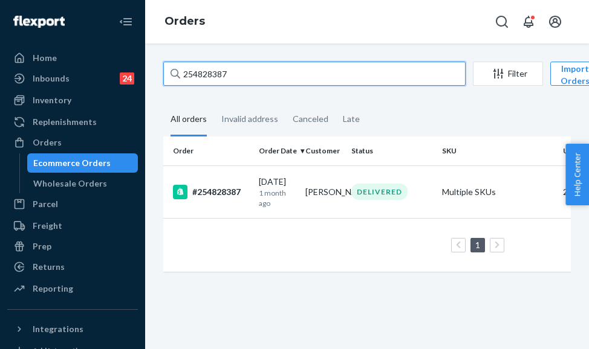
click at [215, 79] on input "254828387" at bounding box center [314, 74] width 302 height 24
paste input "5158373"
type input "255158373"
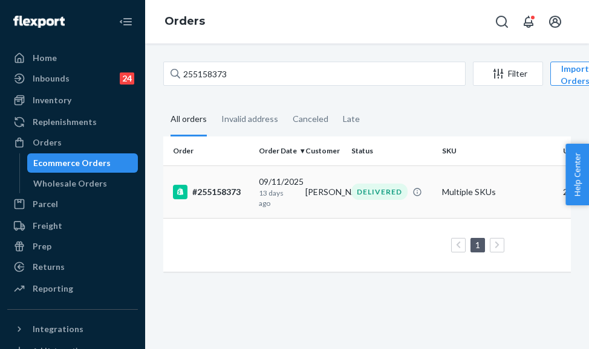
click at [227, 190] on div "#255158373" at bounding box center [211, 192] width 76 height 15
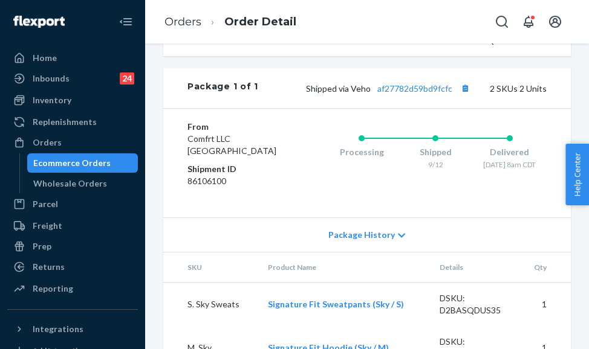
scroll to position [544, 0]
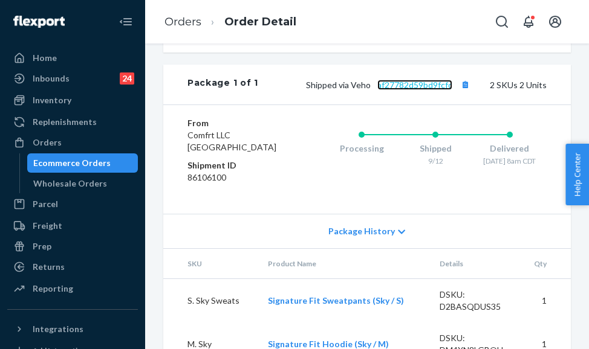
click at [418, 90] on link "af27782d59bd9fcfc" at bounding box center [414, 85] width 75 height 10
click at [178, 20] on link "Orders" at bounding box center [182, 21] width 37 height 13
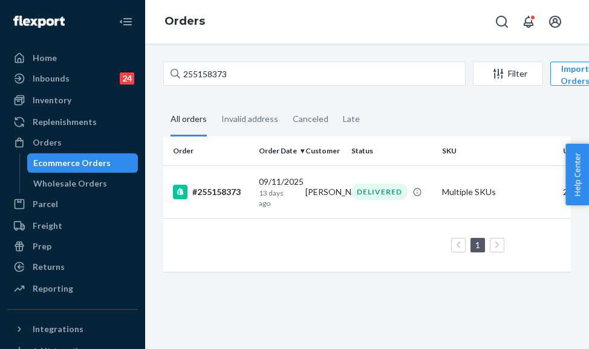
click at [277, 82] on div "255158373 Filter Import Orders Create order Ecommerce order Removal order All o…" at bounding box center [366, 173] width 425 height 222
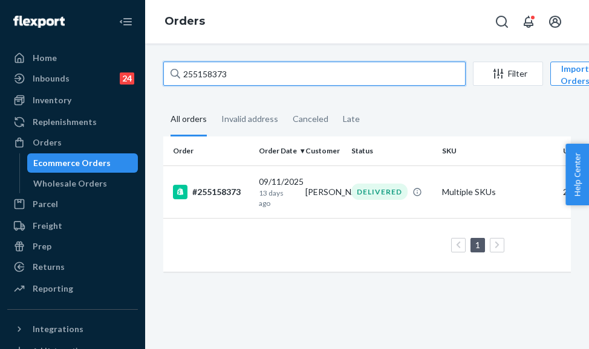
drag, startPoint x: 246, startPoint y: 74, endPoint x: 164, endPoint y: 74, distance: 81.6
click at [164, 74] on input "255158373" at bounding box center [314, 74] width 302 height 24
paste input "021977"
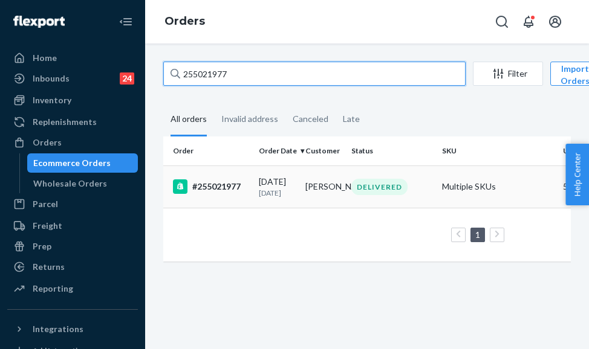
type input "255021977"
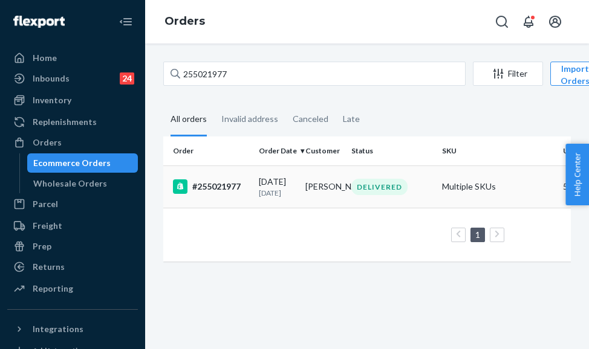
click at [239, 194] on div "#255021977" at bounding box center [211, 186] width 76 height 15
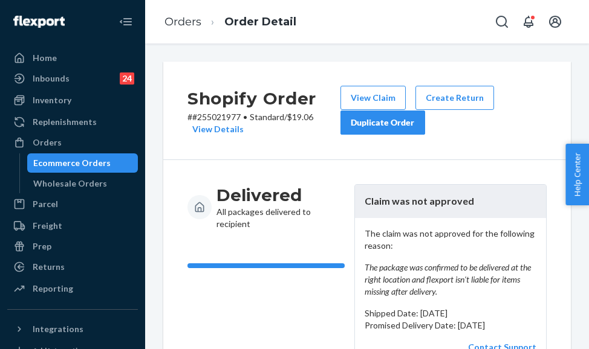
click at [368, 125] on div "Duplicate Order" at bounding box center [383, 123] width 64 height 12
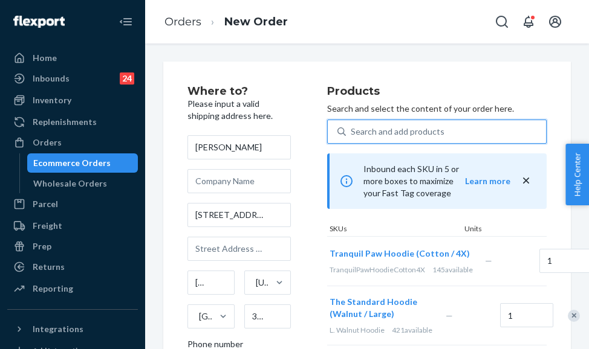
click at [407, 134] on div "Search and add products" at bounding box center [398, 132] width 94 height 12
click at [352, 134] on input "0 results available. Use Up and Down to choose options, press Enter to select t…" at bounding box center [351, 132] width 1 height 12
paste input "Minimalist Sweatpants Crimson / M SKU"
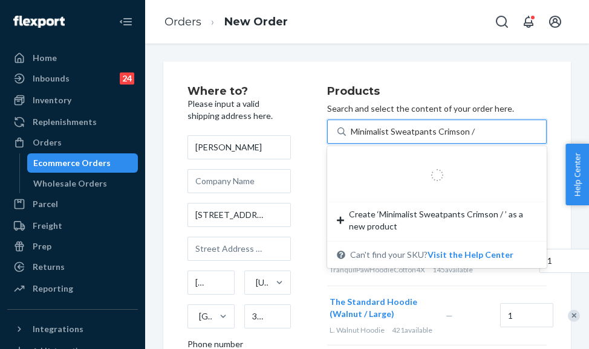
type input "Minimalist Sweatpants Crimson / L"
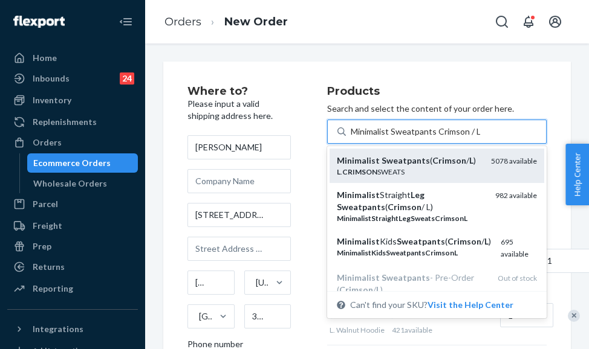
click at [425, 172] on div "L . CRIMSON SWEATS" at bounding box center [409, 172] width 144 height 10
click at [425, 138] on input "Minimalist Sweatpants Crimson / L" at bounding box center [415, 132] width 129 height 12
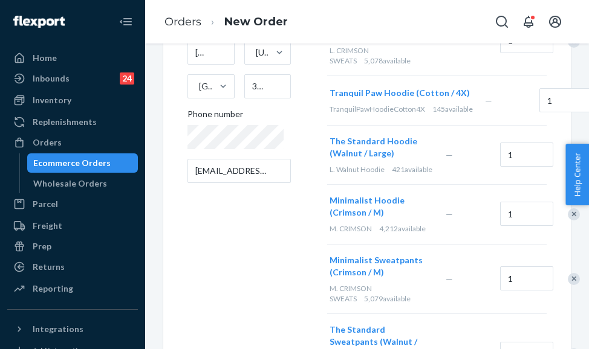
scroll to position [242, 0]
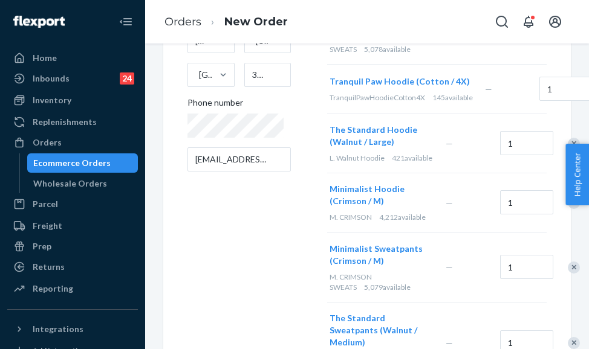
click at [567, 274] on div "Remove Item" at bounding box center [573, 268] width 12 height 12
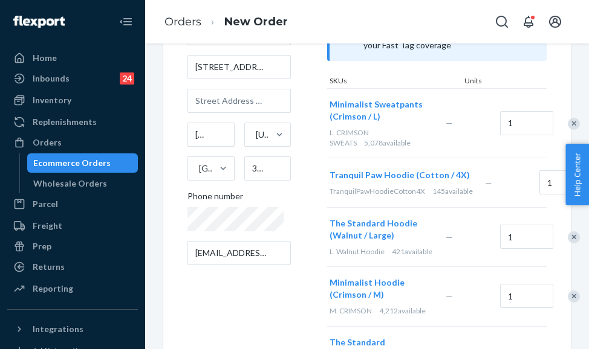
scroll to position [0, 0]
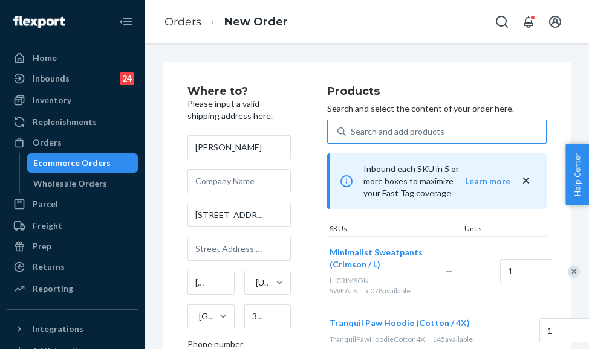
click at [446, 130] on div "Search and add products" at bounding box center [446, 132] width 200 height 22
click at [352, 130] on input "Search and add products" at bounding box center [351, 132] width 1 height 12
paste input "Minimalist Hoodie Crimson / M"
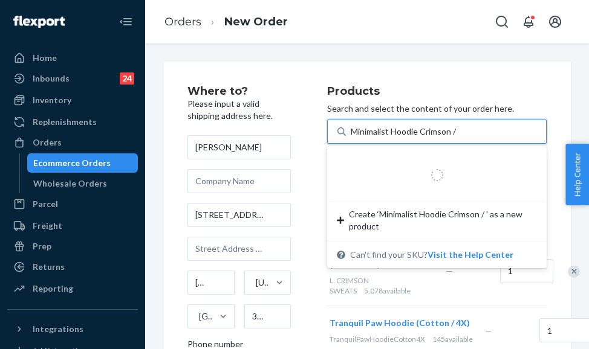
type input "Minimalist Hoodie Crimson / L"
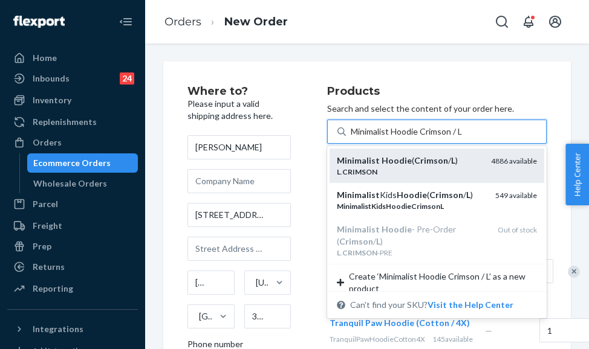
click at [447, 163] on div "Minimalist Hoodie ( Crimson / L )" at bounding box center [409, 161] width 144 height 12
click at [447, 138] on input "Minimalist Hoodie Crimson / L" at bounding box center [407, 132] width 113 height 12
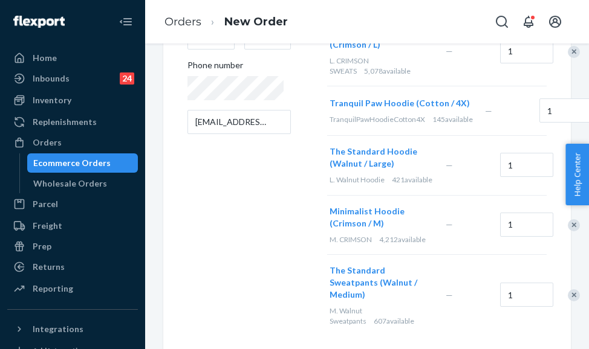
scroll to position [302, 0]
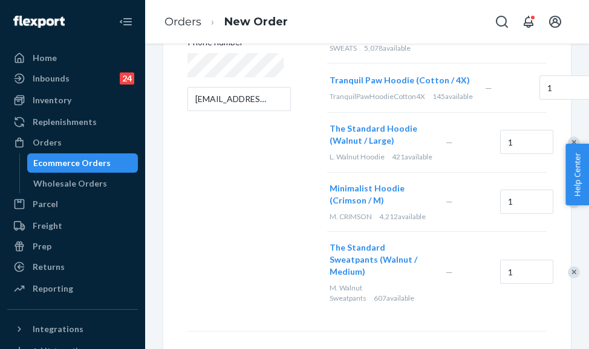
click at [571, 208] on div "Remove Item" at bounding box center [573, 202] width 12 height 12
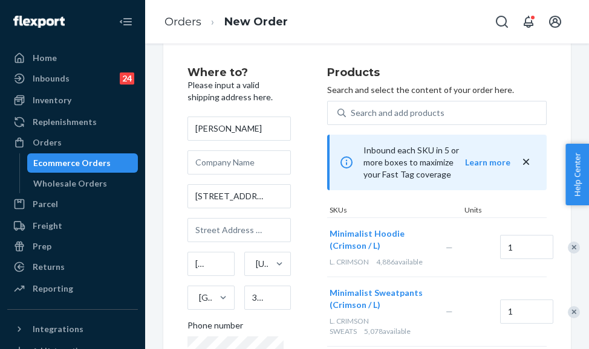
scroll to position [0, 0]
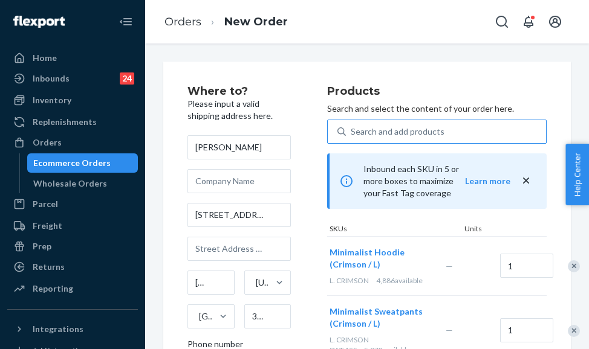
click at [410, 128] on div "Search and add products" at bounding box center [398, 132] width 94 height 12
click at [352, 128] on input "Search and add products" at bounding box center [351, 132] width 1 height 12
paste input "Standard Sweatpants Walnut / M"
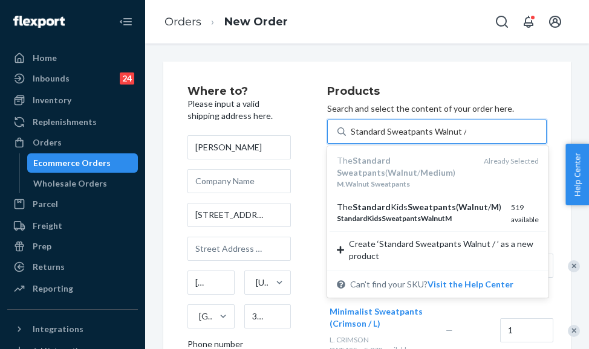
type input "Standard Sweatpants Walnut / L"
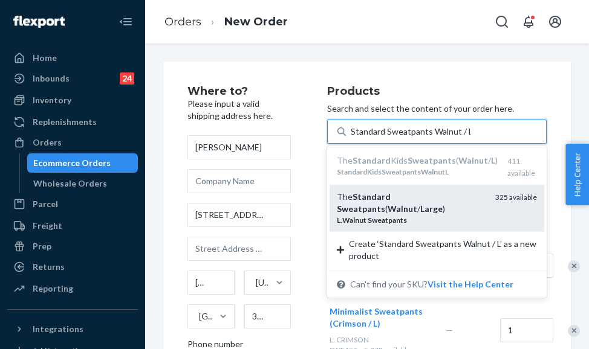
click at [428, 215] on div "L . Walnut Sweatpants" at bounding box center [411, 220] width 149 height 10
click at [428, 138] on input "Standard Sweatpants Walnut / L" at bounding box center [411, 132] width 120 height 12
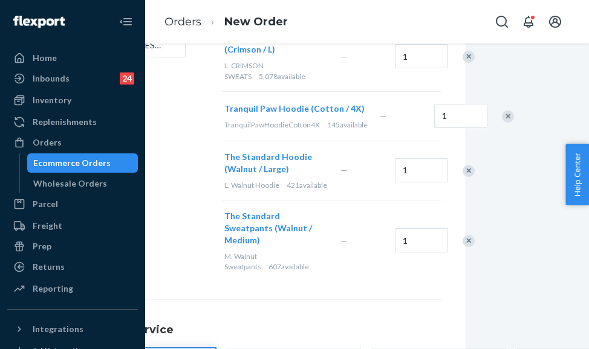
scroll to position [355, 114]
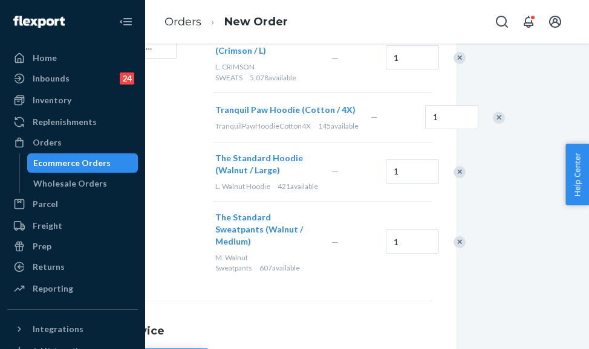
click at [456, 226] on div at bounding box center [453, 242] width 30 height 32
click at [457, 236] on div "Remove Item" at bounding box center [459, 242] width 12 height 12
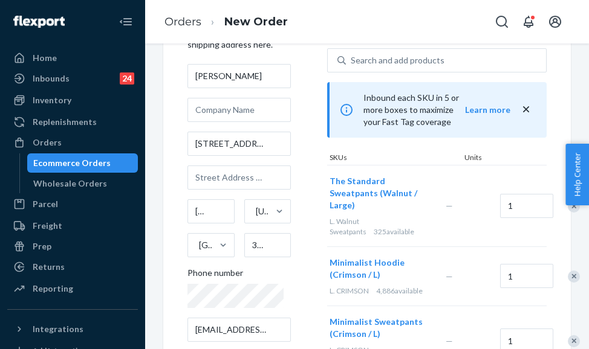
scroll to position [53, 0]
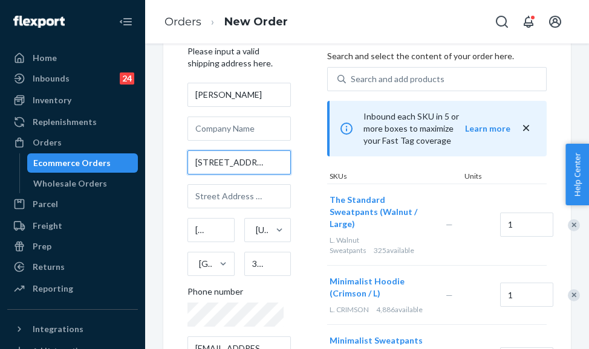
click at [249, 163] on input "165 Summerhill Ct" at bounding box center [238, 162] width 103 height 24
paste input "5779 Willow Loop"
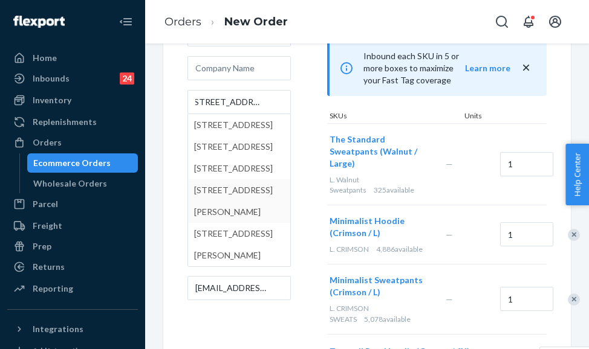
scroll to position [0, 0]
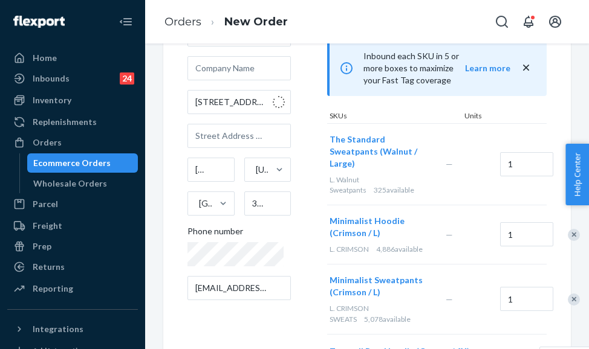
type input "5779 Willow Lp"
type input "Fairchild Air Force Base"
type input "99011"
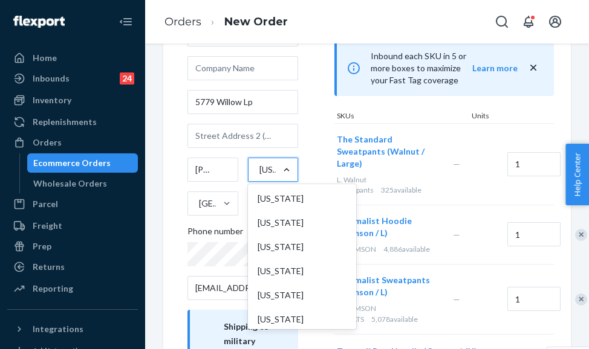
scroll to position [1219, 0]
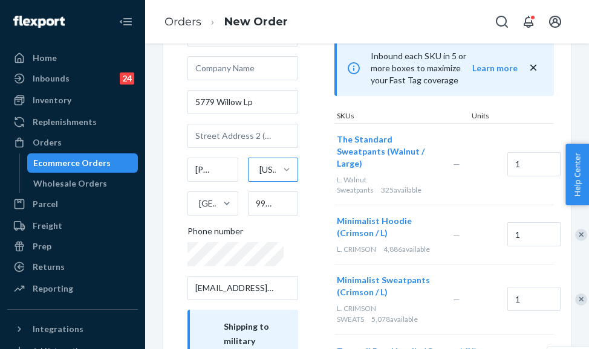
click at [172, 198] on div "Where to? Please input a valid shipping address here. Alexys Orchard 5779 Willo…" at bounding box center [366, 333] width 407 height 769
click at [245, 130] on input "text" at bounding box center [242, 136] width 111 height 24
type input "#A"
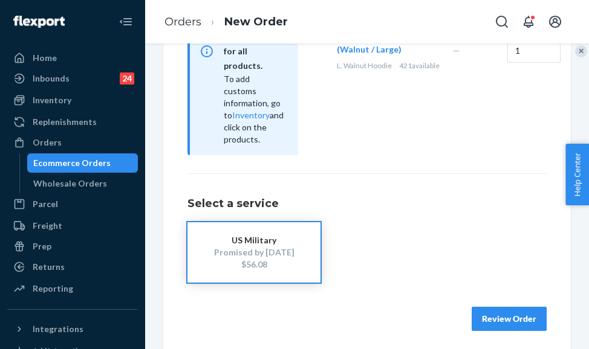
scroll to position [505, 0]
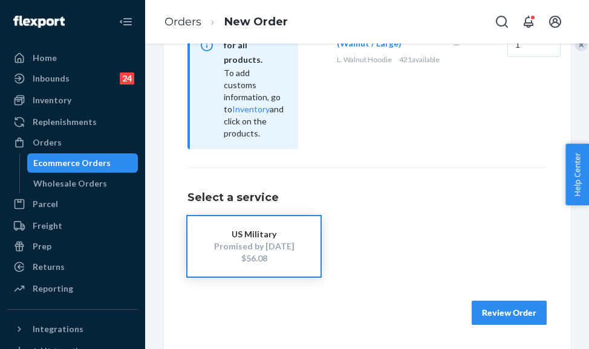
click at [491, 315] on button "Review Order" at bounding box center [508, 313] width 75 height 24
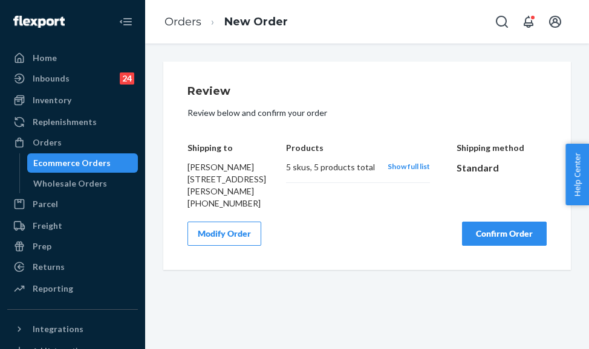
scroll to position [0, 0]
click at [484, 246] on button "Confirm Order" at bounding box center [504, 234] width 85 height 24
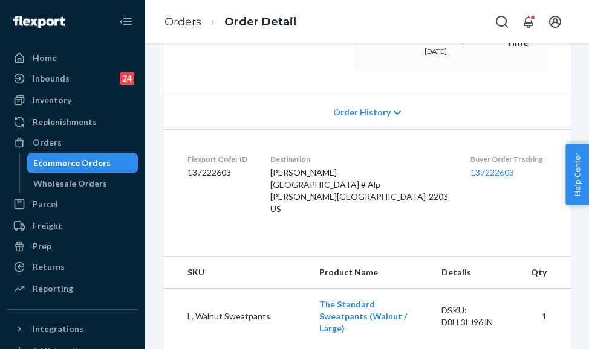
scroll to position [242, 0]
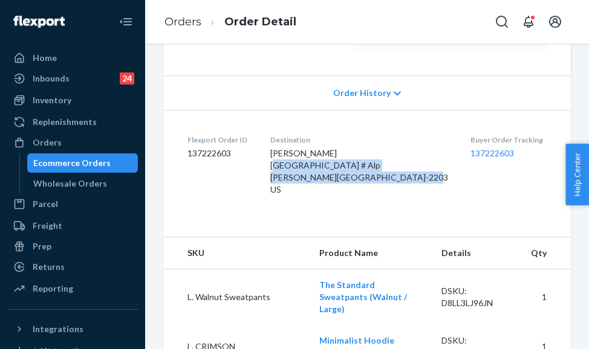
drag, startPoint x: 265, startPoint y: 207, endPoint x: 407, endPoint y: 222, distance: 142.8
click at [407, 222] on dl "Flexport Order ID 137222603 Destination Alexys Orchard 5779 Willow Loop # Alp F…" at bounding box center [366, 167] width 407 height 115
copy span "5779 Willow Loop # Alp Fairchild Air Force Base, WA 99011"
click at [184, 18] on link "Orders" at bounding box center [182, 21] width 37 height 13
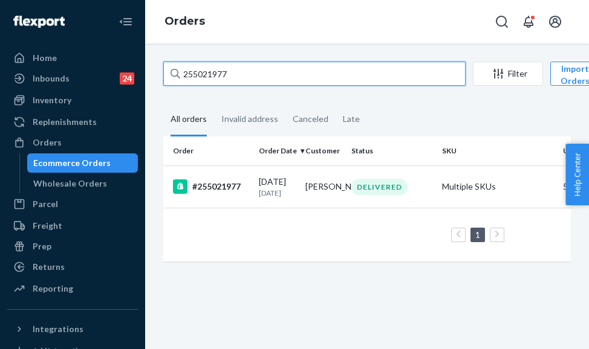
click at [227, 69] on input "255021977" at bounding box center [314, 74] width 302 height 24
paste input "4980122"
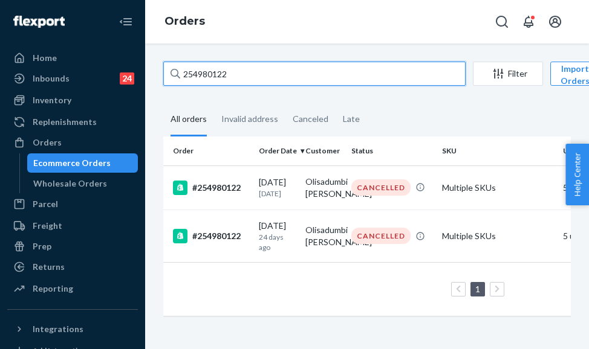
type input "254980122"
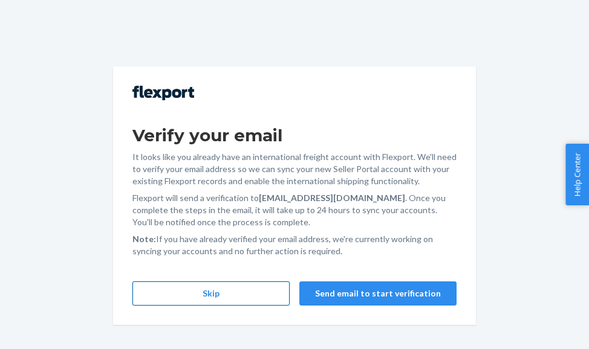
click at [255, 303] on button "Skip" at bounding box center [210, 294] width 157 height 24
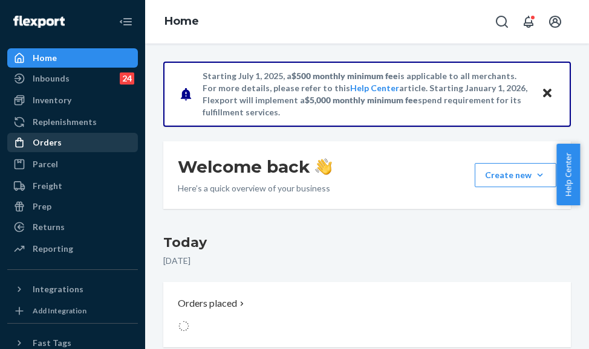
click at [51, 148] on div "Orders" at bounding box center [47, 143] width 29 height 12
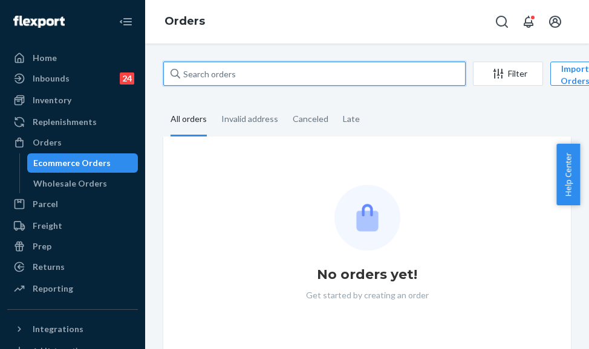
click at [206, 83] on input "text" at bounding box center [314, 74] width 302 height 24
paste input "255329070"
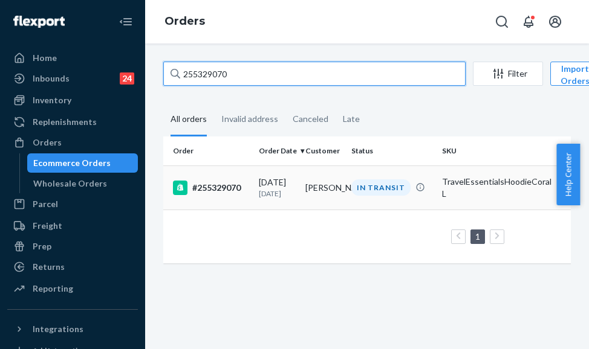
type input "255329070"
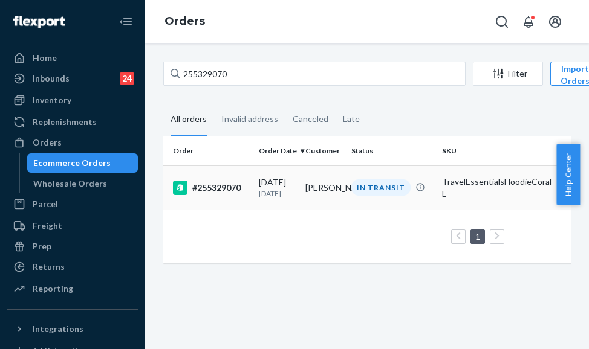
click at [241, 205] on td "#255329070" at bounding box center [208, 188] width 91 height 44
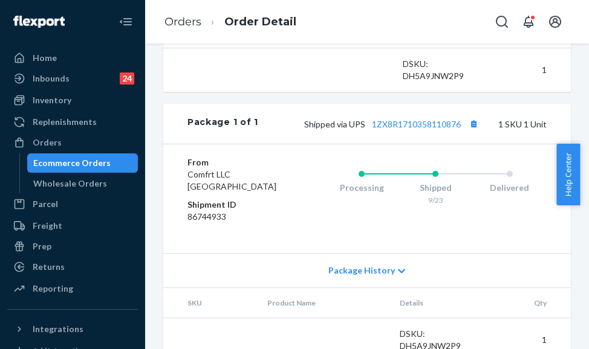
scroll to position [483, 0]
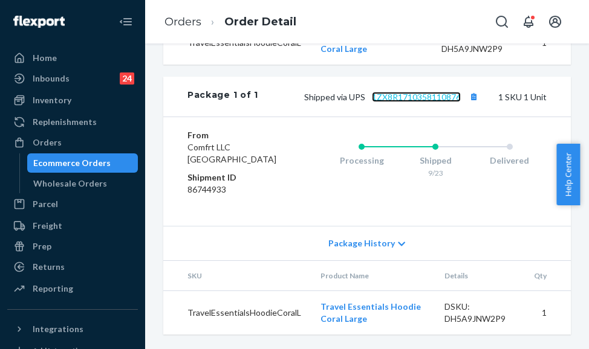
click at [435, 102] on link "1ZX8R1710358110876" at bounding box center [416, 97] width 89 height 10
click at [175, 18] on link "Orders" at bounding box center [182, 21] width 37 height 13
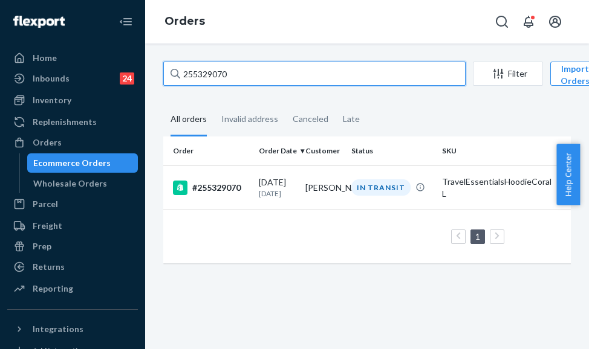
click at [199, 76] on input "255329070" at bounding box center [314, 74] width 302 height 24
paste input "0019"
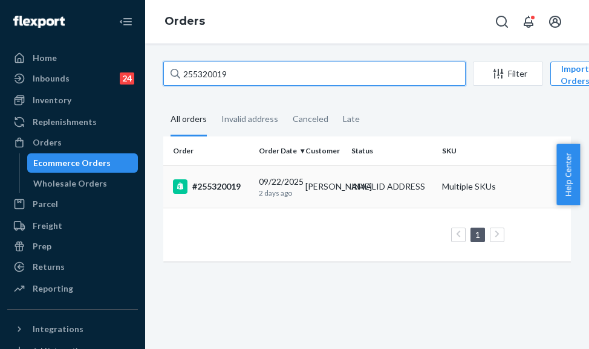
type input "255320019"
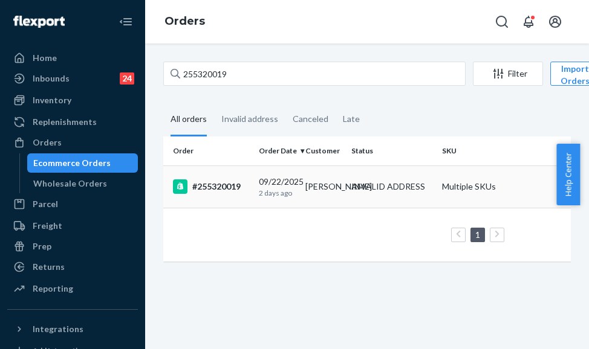
click at [260, 190] on p "2 days ago" at bounding box center [277, 193] width 37 height 10
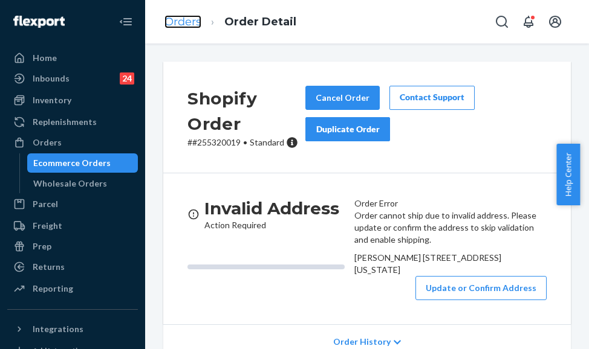
click at [175, 19] on link "Orders" at bounding box center [182, 21] width 37 height 13
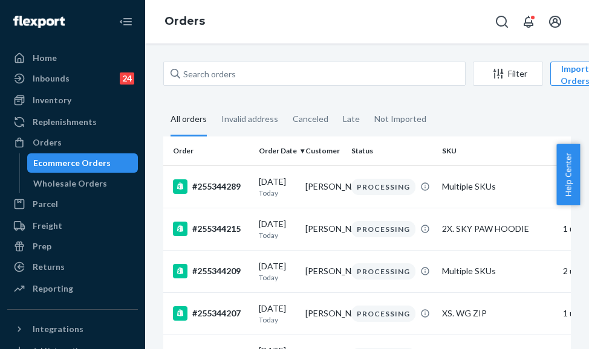
click at [295, 60] on div "Filter Import Orders Create order Ecommerce order Removal order All orders Inva…" at bounding box center [367, 197] width 444 height 306
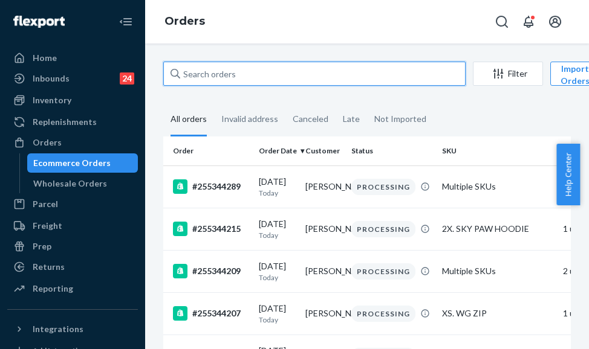
click at [294, 76] on input "text" at bounding box center [314, 74] width 302 height 24
paste input "[STREET_ADDRESS]"
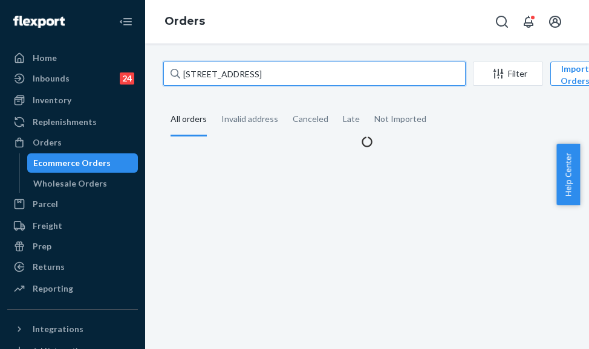
click at [198, 80] on input "[STREET_ADDRESS]" at bounding box center [314, 74] width 302 height 24
drag, startPoint x: 202, startPoint y: 79, endPoint x: 288, endPoint y: 91, distance: 86.8
click at [204, 79] on input "[STREET_ADDRESS]" at bounding box center [314, 74] width 302 height 24
drag, startPoint x: 273, startPoint y: 68, endPoint x: 151, endPoint y: 76, distance: 121.7
click at [151, 76] on div "[STREET_ADDRESS] Filter Import Orders Create order Ecommerce order Removal orde…" at bounding box center [367, 197] width 444 height 306
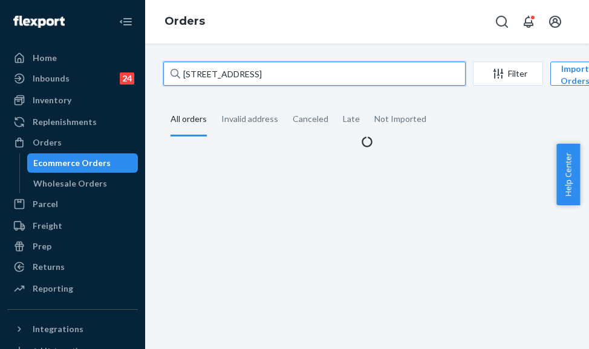
paste input "255320019"
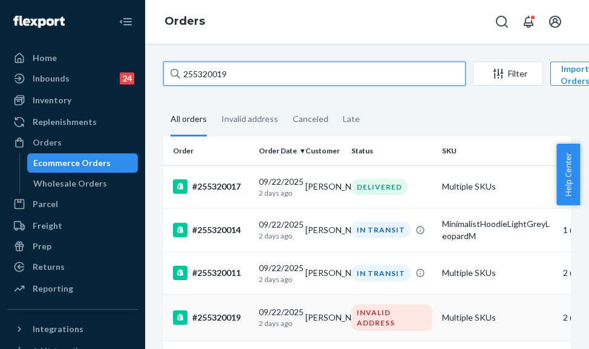
type input "255320019"
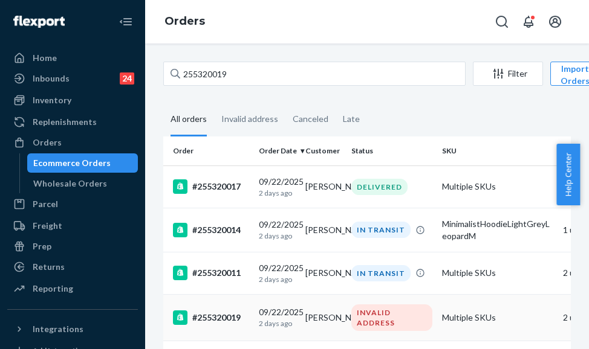
click at [218, 317] on div "#255320019" at bounding box center [211, 318] width 76 height 15
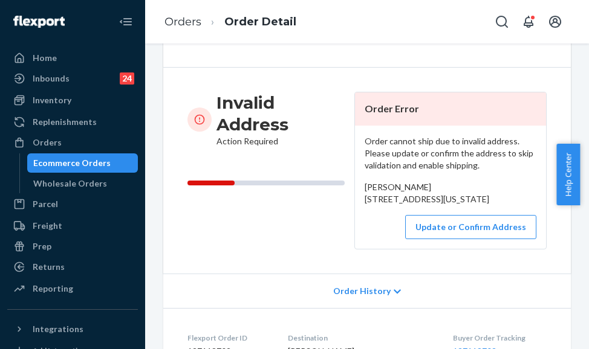
scroll to position [121, 0]
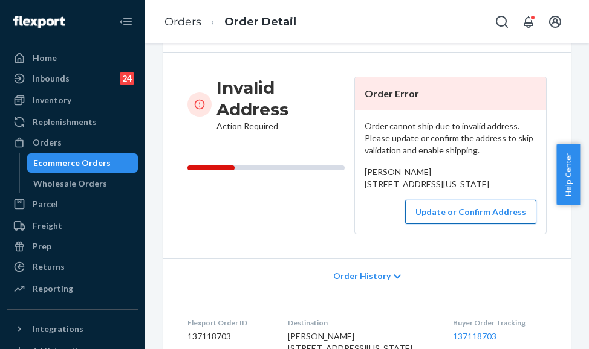
click at [442, 224] on button "Update or Confirm Address" at bounding box center [470, 212] width 131 height 24
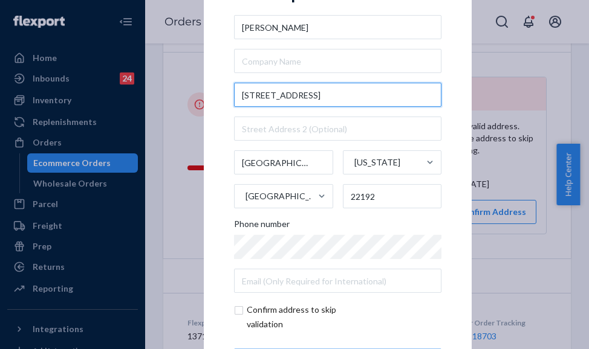
click at [245, 94] on input "[STREET_ADDRESS]" at bounding box center [337, 95] width 207 height 24
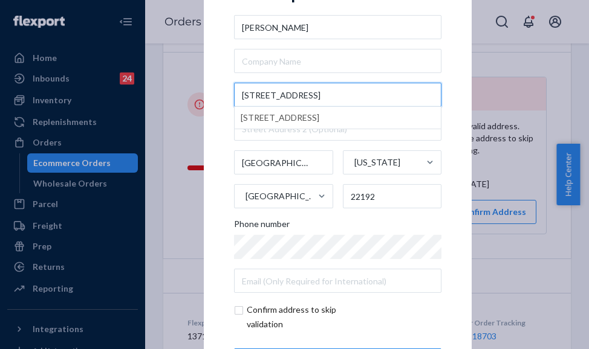
scroll to position [54, 0]
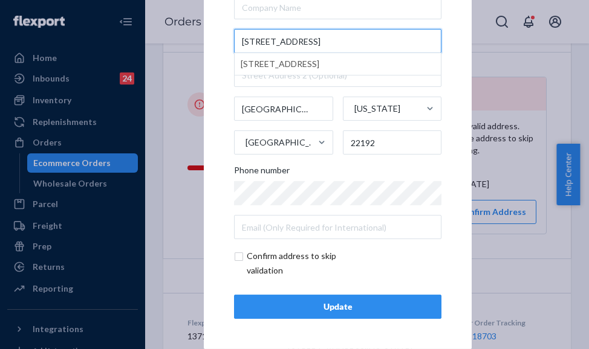
type input "[STREET_ADDRESS]"
click at [236, 257] on input "checkbox" at bounding box center [304, 263] width 140 height 29
checkbox input "true"
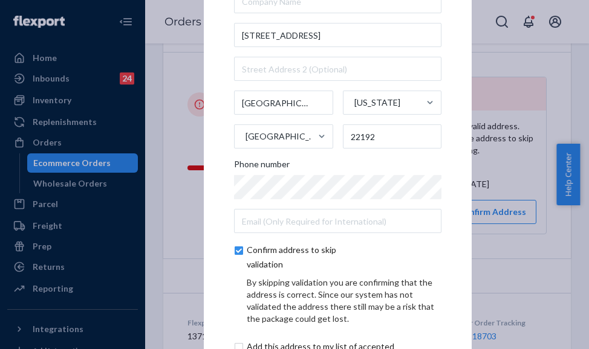
scroll to position [105, 0]
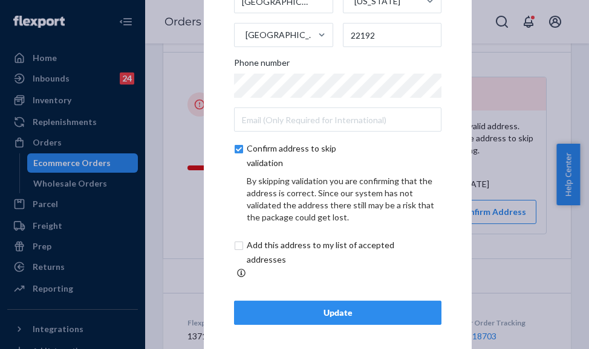
click at [306, 312] on div "Update" at bounding box center [337, 313] width 187 height 12
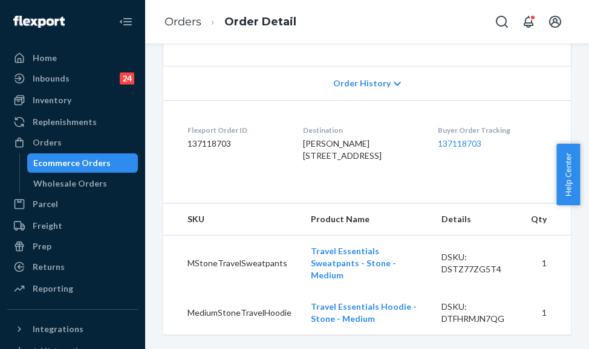
scroll to position [163, 0]
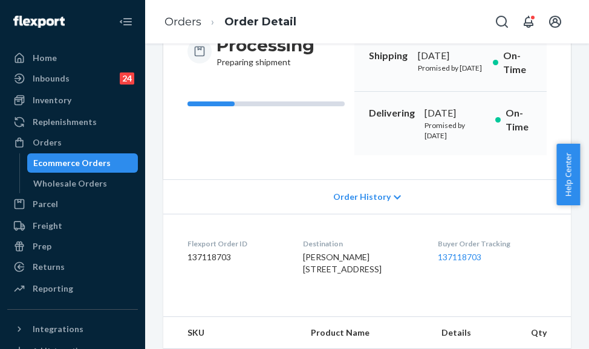
drag, startPoint x: 357, startPoint y: 146, endPoint x: 441, endPoint y: 160, distance: 85.7
click at [441, 155] on div "Delivering [DATE] Promised by [DATE] On-Time" at bounding box center [450, 123] width 192 height 63
copy div "Delivering [DATE]"
click at [183, 26] on link "Orders" at bounding box center [182, 21] width 37 height 13
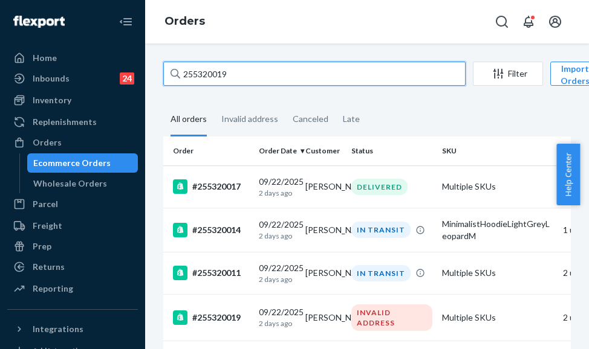
drag, startPoint x: 233, startPoint y: 76, endPoint x: 173, endPoint y: 74, distance: 60.4
click at [173, 74] on div "255320019" at bounding box center [314, 74] width 302 height 24
paste input "42772"
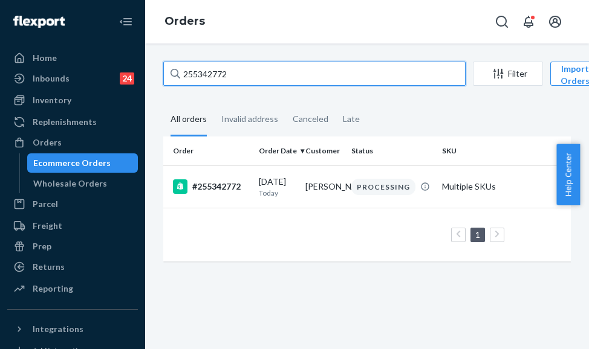
click at [194, 69] on input "255342772" at bounding box center [314, 74] width 302 height 24
click at [195, 73] on input "255342772" at bounding box center [314, 74] width 302 height 24
click at [195, 74] on input "255342772" at bounding box center [314, 74] width 302 height 24
paste input "3000"
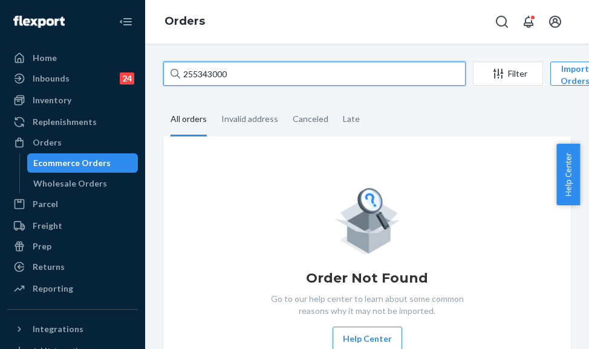
type input "255343000"
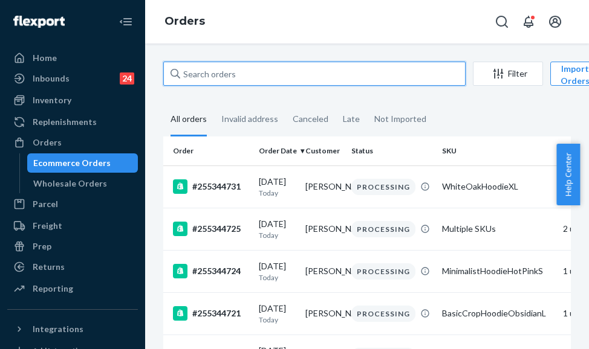
click at [228, 70] on input "text" at bounding box center [314, 74] width 302 height 24
paste input "255343000"
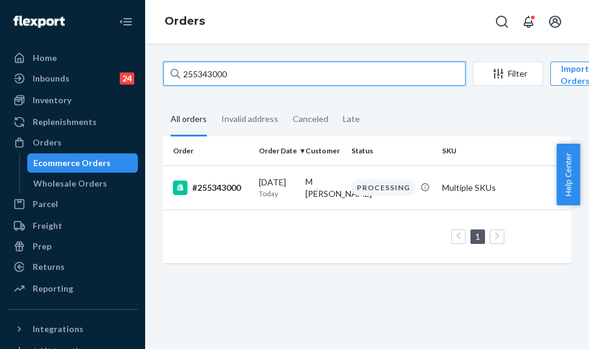
drag, startPoint x: 239, startPoint y: 76, endPoint x: 140, endPoint y: 66, distance: 99.6
click at [140, 66] on div "Home Inbounds 24 Shipping Plans Problems 24 Inventory Products Replenishments O…" at bounding box center [294, 174] width 589 height 349
paste input "2925"
drag, startPoint x: 234, startPoint y: 74, endPoint x: 166, endPoint y: 77, distance: 68.9
click at [166, 77] on input "255342925" at bounding box center [314, 74] width 302 height 24
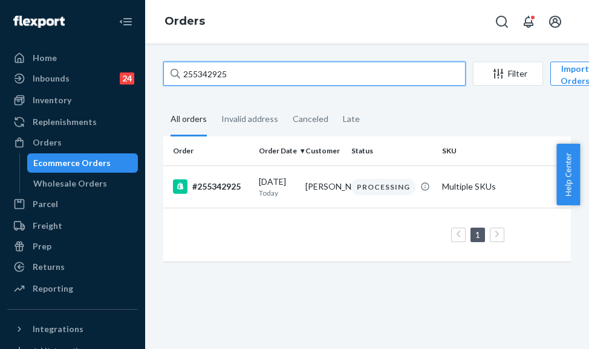
paste input "[EMAIL_ADDRESS][DOMAIN_NAME]"
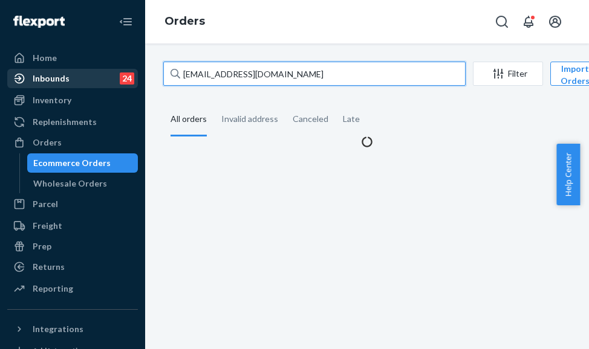
drag, startPoint x: 353, startPoint y: 73, endPoint x: 33, endPoint y: 73, distance: 320.3
click at [33, 73] on div "Home Inbounds 24 Shipping Plans Problems 24 Inventory Products Replenishments O…" at bounding box center [294, 174] width 589 height 349
paste input "255270908"
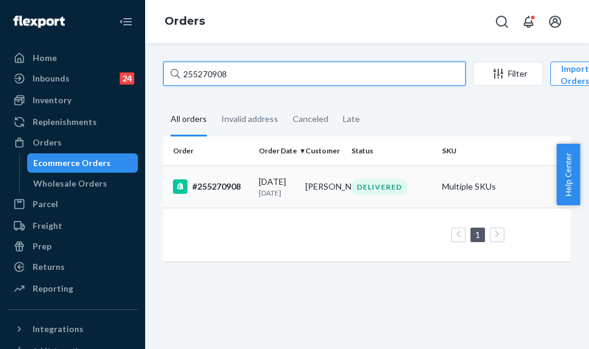
type input "255270908"
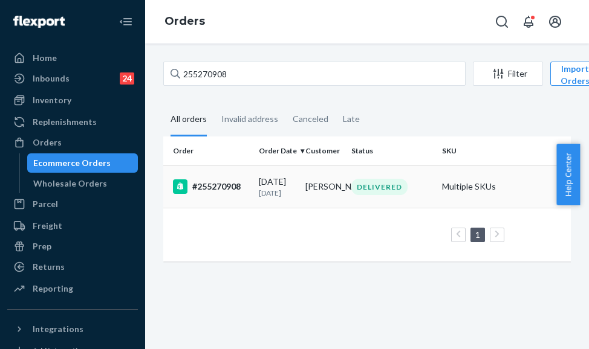
click at [208, 192] on div "#255270908" at bounding box center [211, 186] width 76 height 15
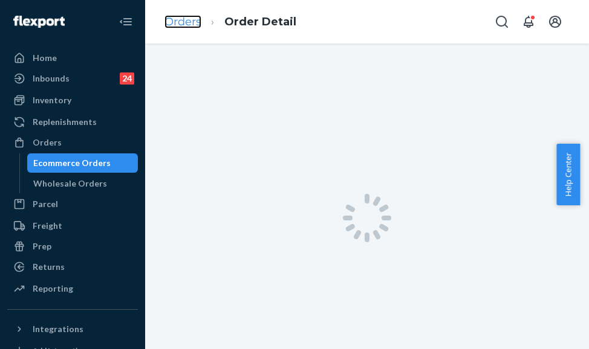
click at [189, 24] on link "Orders" at bounding box center [182, 21] width 37 height 13
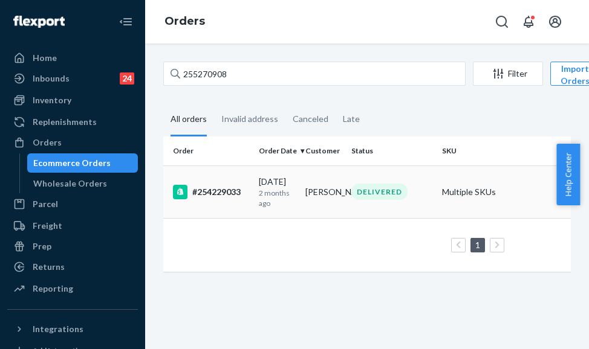
click at [247, 188] on div "#254229033" at bounding box center [211, 192] width 76 height 15
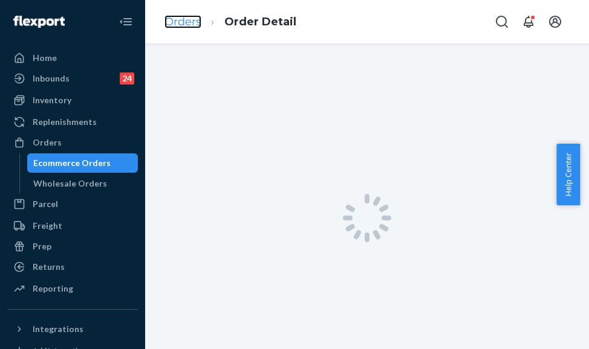
click at [187, 20] on link "Orders" at bounding box center [182, 21] width 37 height 13
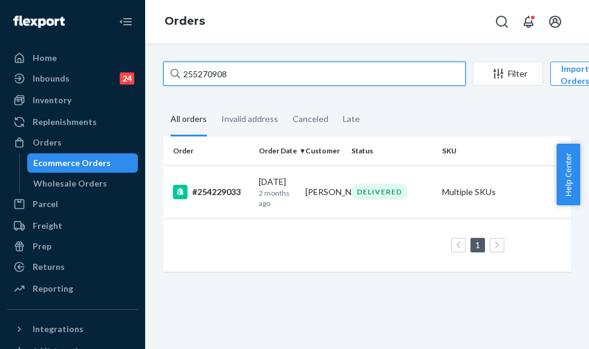
click at [243, 77] on input "255270908" at bounding box center [314, 74] width 302 height 24
drag, startPoint x: 251, startPoint y: 71, endPoint x: 151, endPoint y: 58, distance: 101.1
click at [151, 58] on div "255270908 Filter Import Orders Create order Ecommerce order Removal order All o…" at bounding box center [367, 197] width 444 height 306
